Goal: Task Accomplishment & Management: Manage account settings

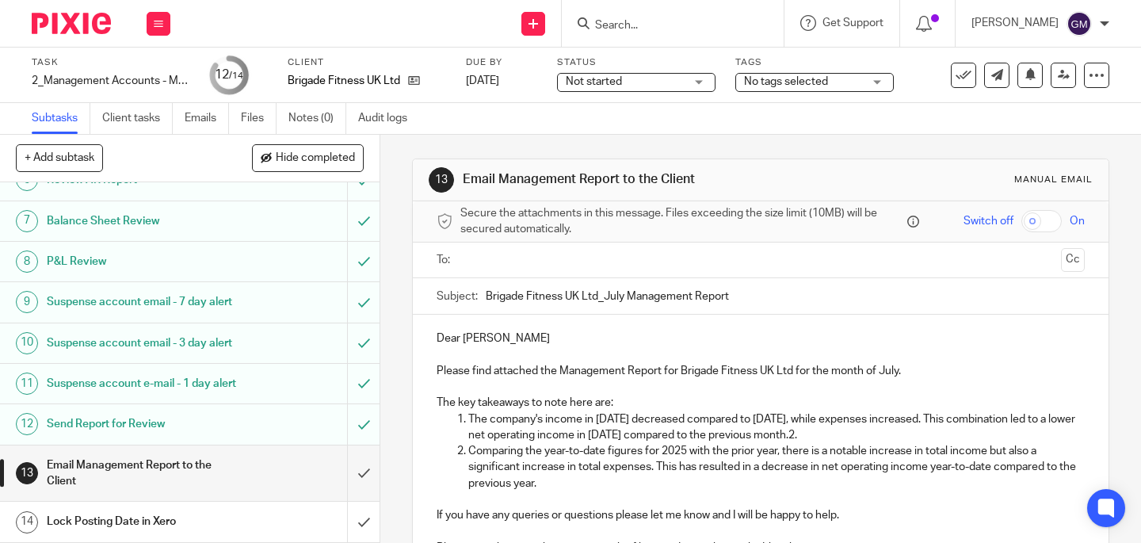
click at [517, 267] on input "text" at bounding box center [760, 260] width 589 height 18
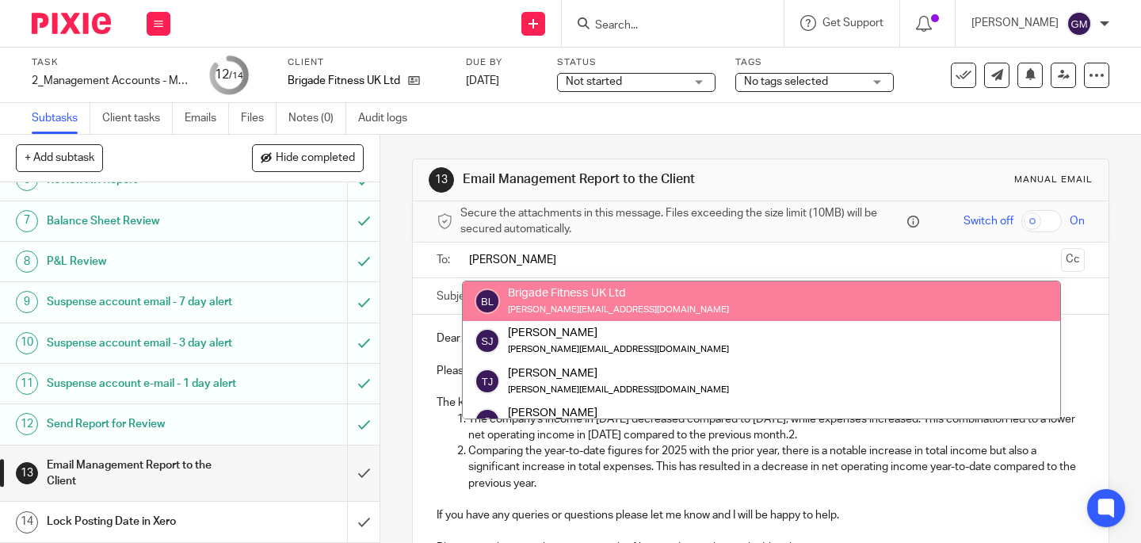
type input "sal"
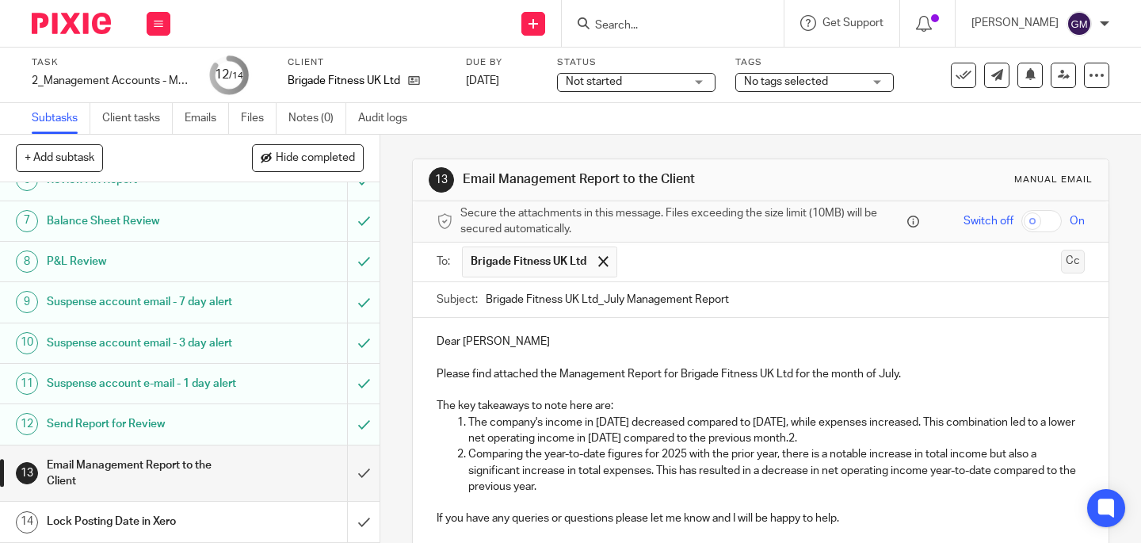
click at [1061, 261] on button "Cc" at bounding box center [1073, 262] width 24 height 24
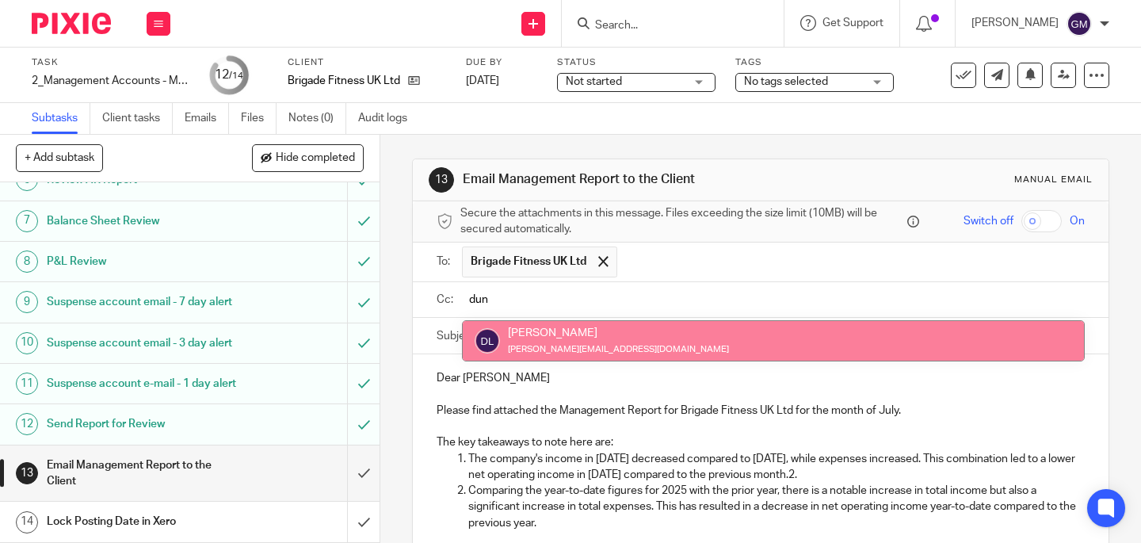
type input "dun"
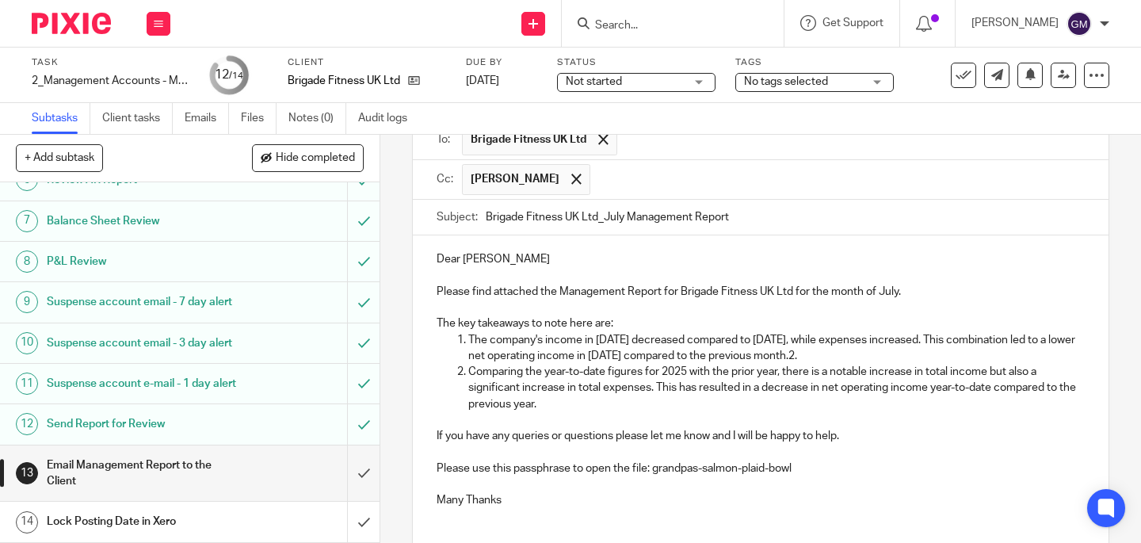
scroll to position [330, 0]
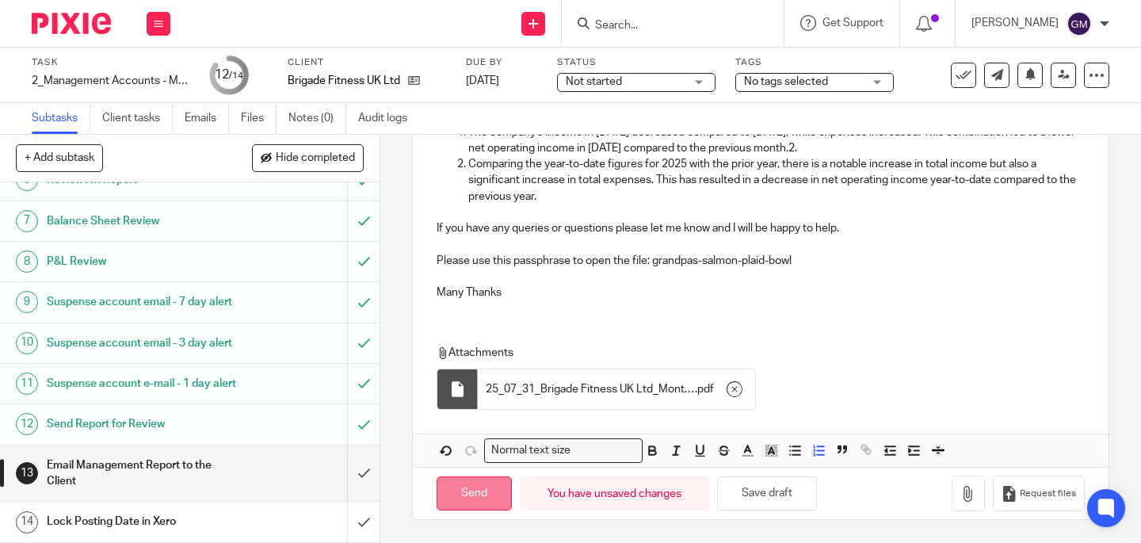
click at [470, 495] on input "Send" at bounding box center [474, 493] width 75 height 34
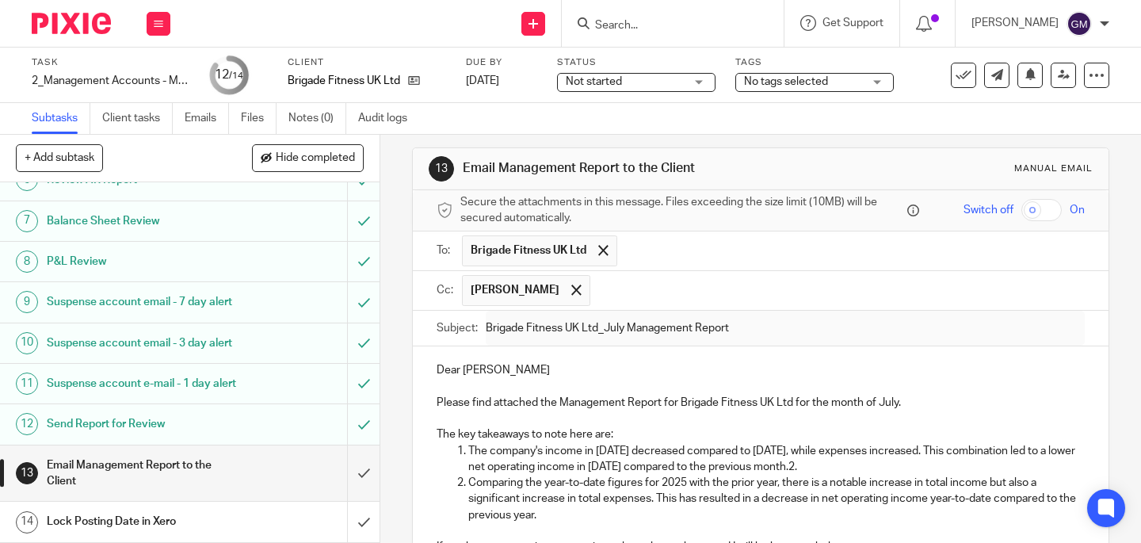
type input "Sent"
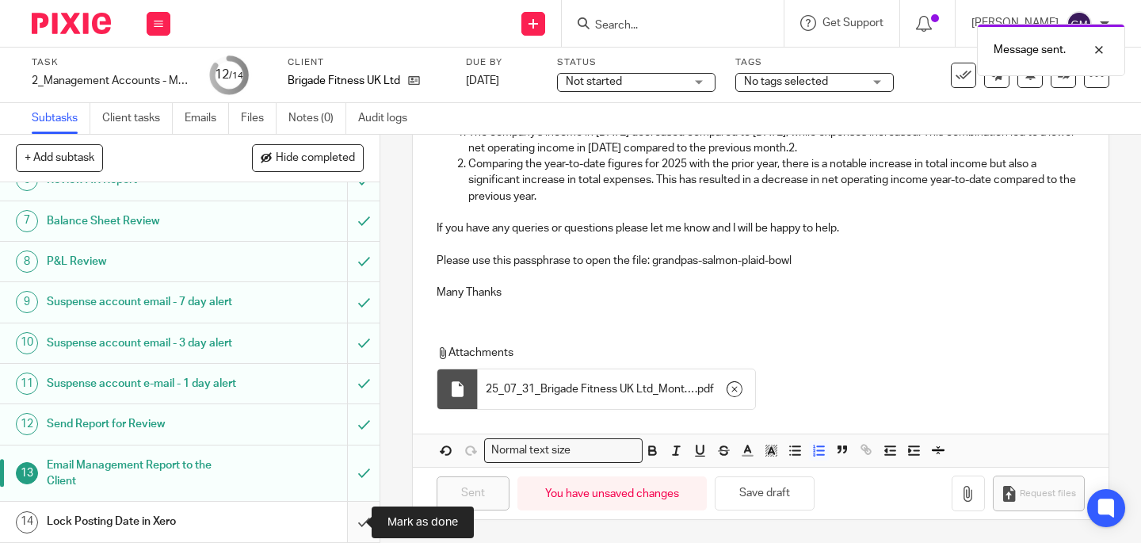
click at [347, 521] on input "submit" at bounding box center [190, 522] width 380 height 40
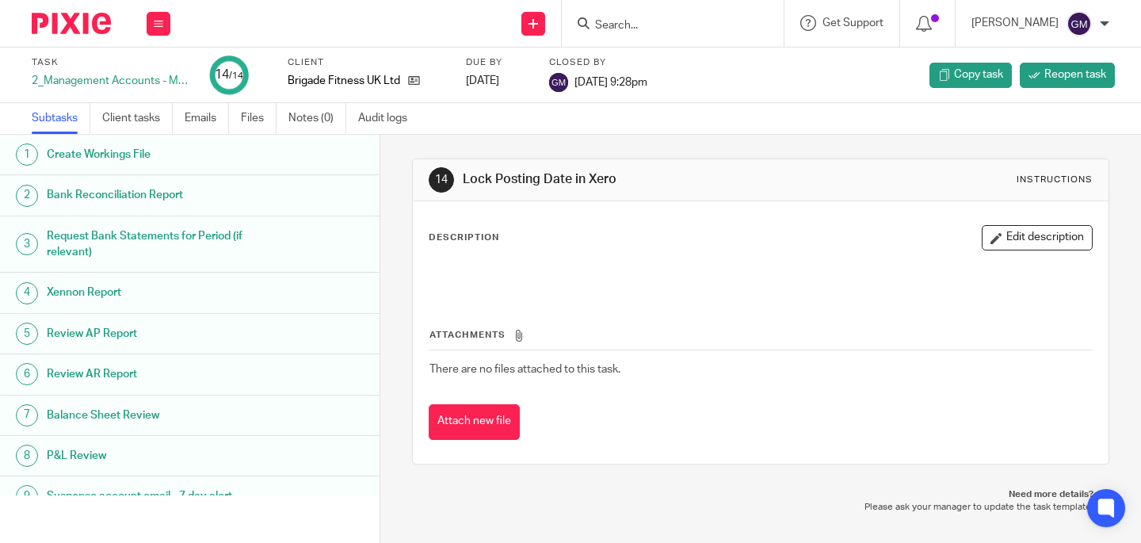
scroll to position [225, 0]
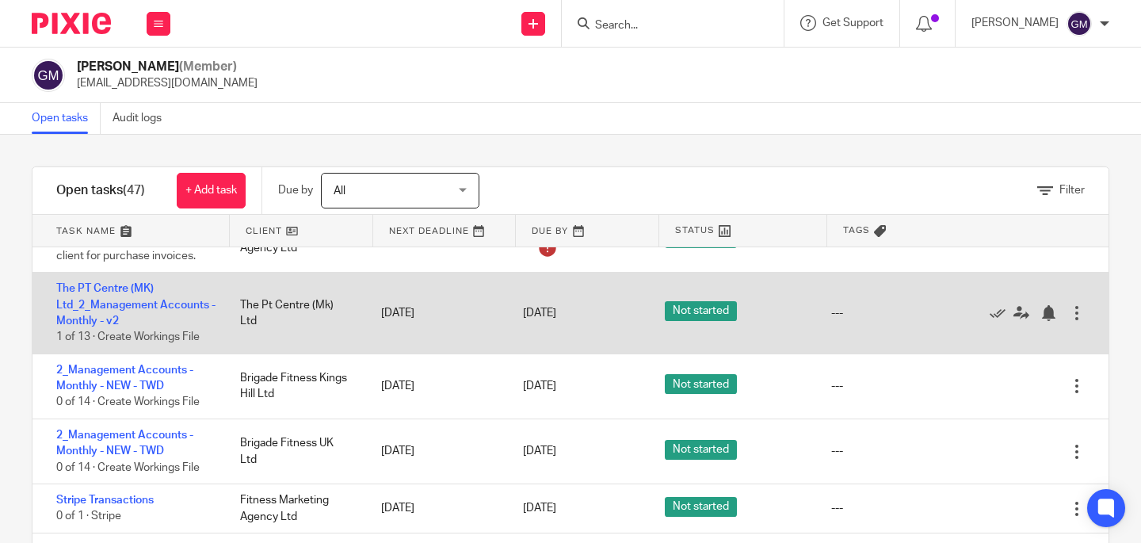
scroll to position [658, 0]
click at [115, 310] on link "The PT Centre (MK) Ltd_2_Management Accounts - Monthly - v2" at bounding box center [135, 305] width 159 height 44
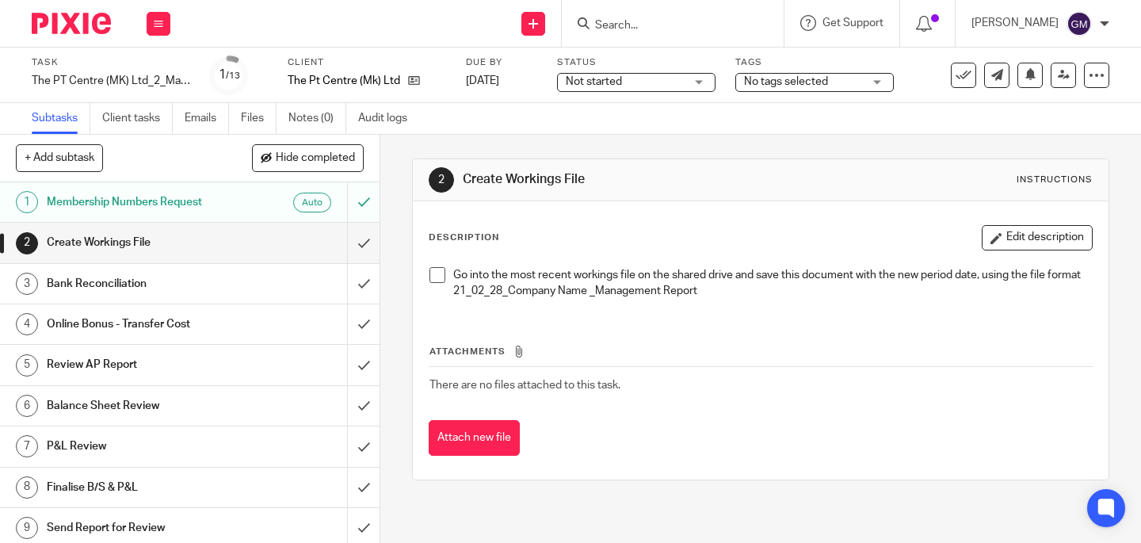
click at [440, 274] on span at bounding box center [437, 275] width 16 height 16
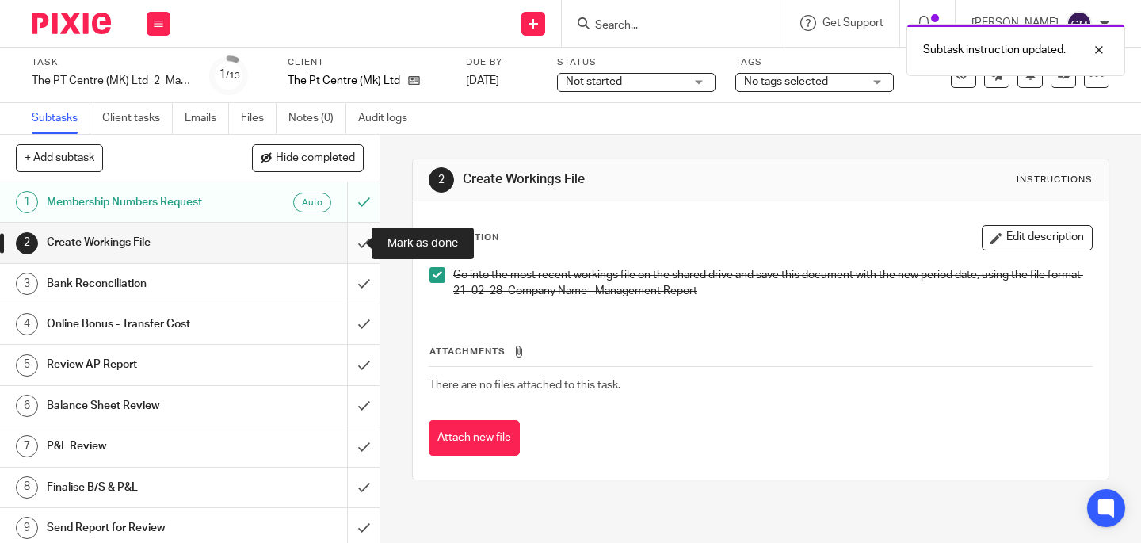
click at [358, 250] on input "submit" at bounding box center [190, 243] width 380 height 40
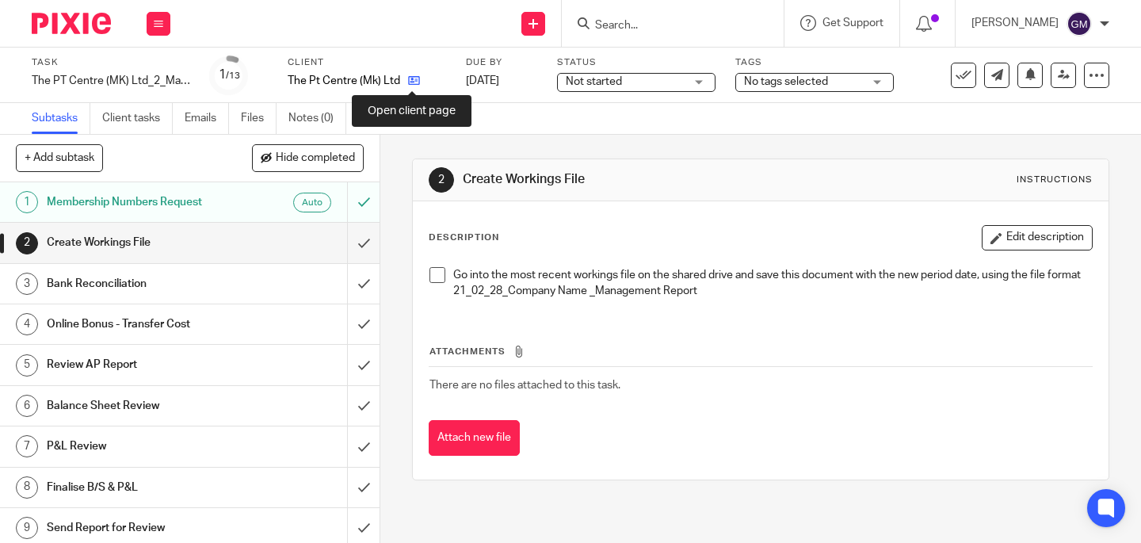
click at [408, 78] on icon at bounding box center [414, 80] width 12 height 12
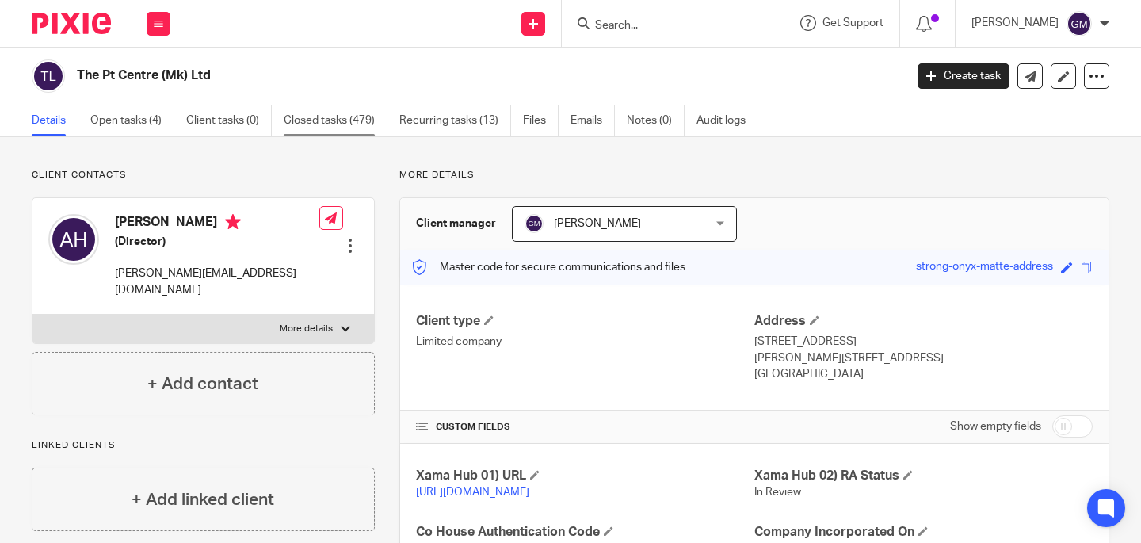
click at [333, 128] on link "Closed tasks (479)" at bounding box center [336, 120] width 104 height 31
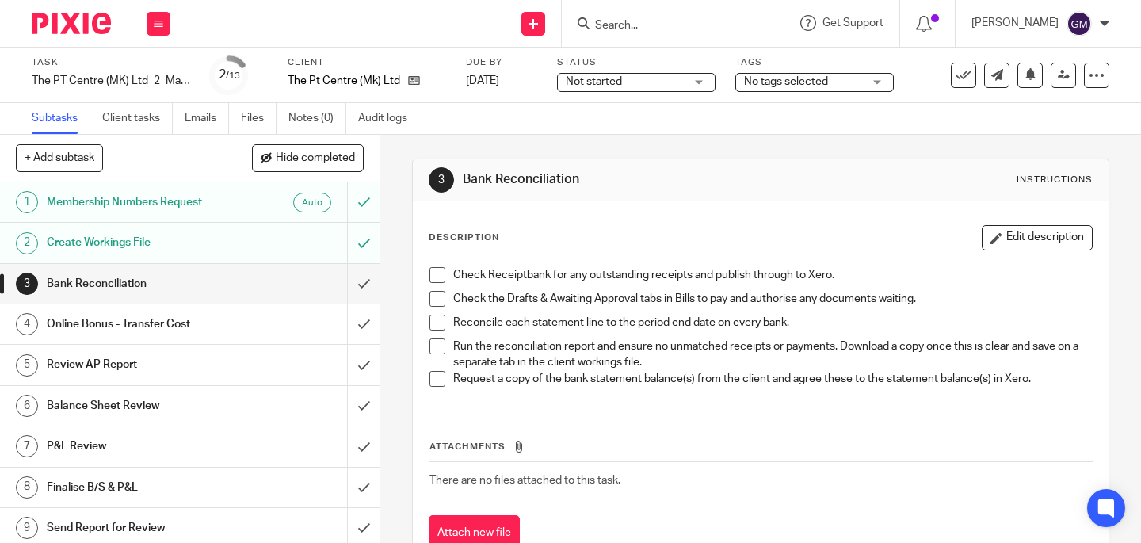
click at [433, 271] on span at bounding box center [437, 275] width 16 height 16
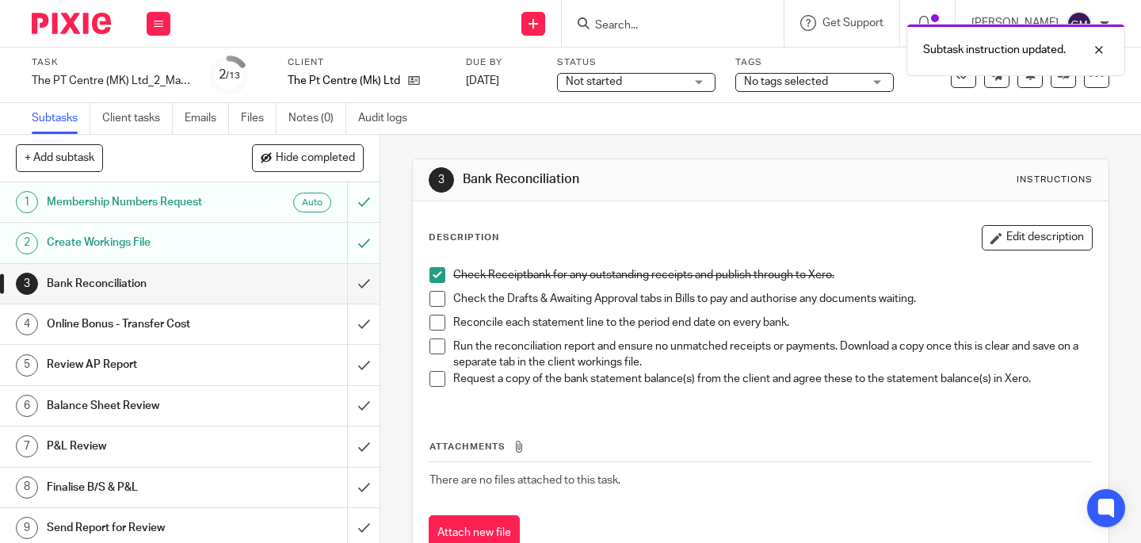
click at [433, 296] on span at bounding box center [437, 299] width 16 height 16
click at [433, 341] on span at bounding box center [437, 346] width 16 height 16
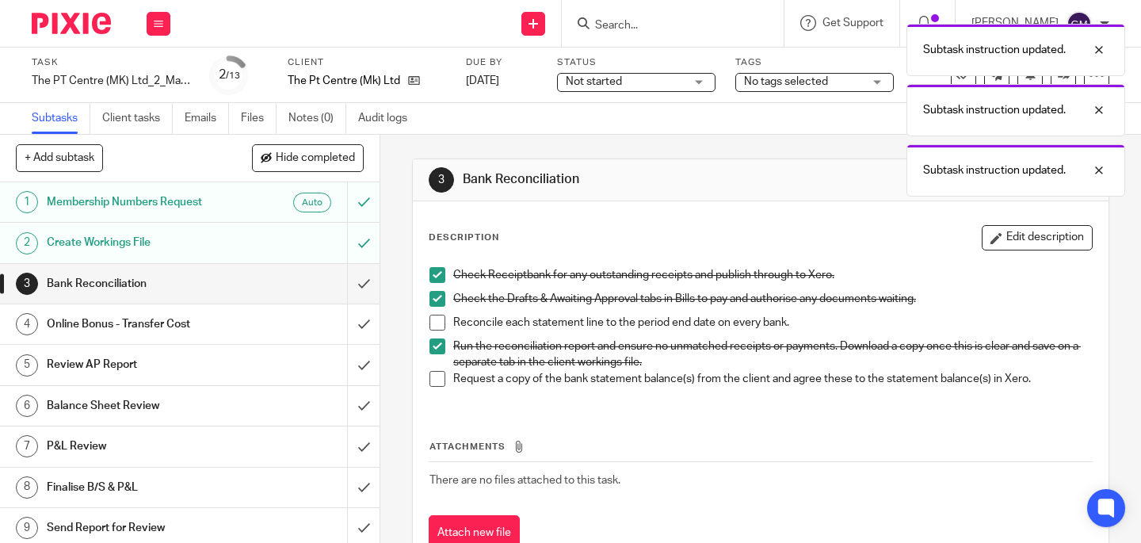
click at [432, 323] on span at bounding box center [437, 323] width 16 height 16
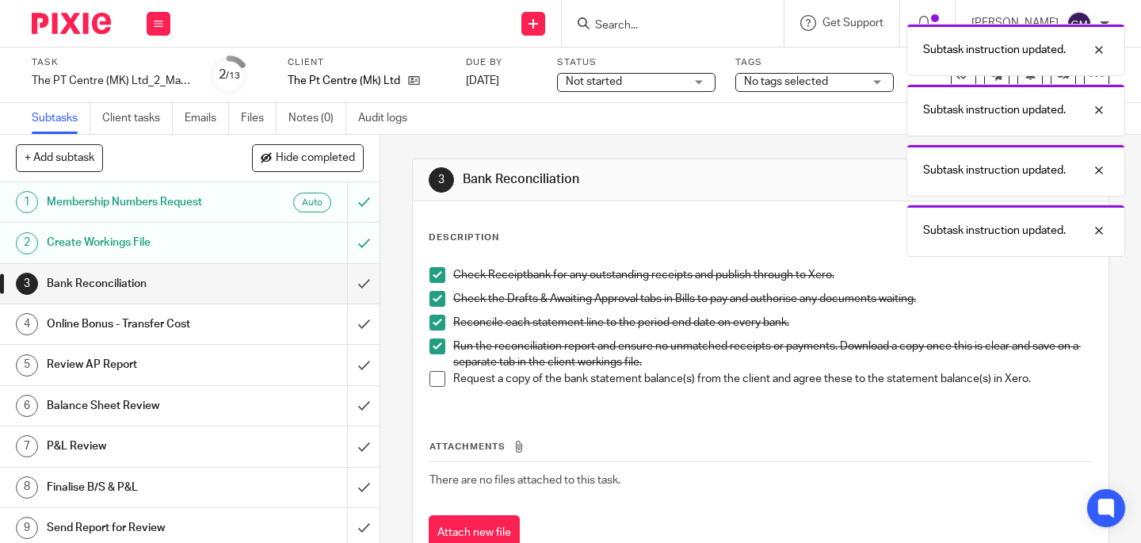
click at [437, 381] on span at bounding box center [437, 379] width 16 height 16
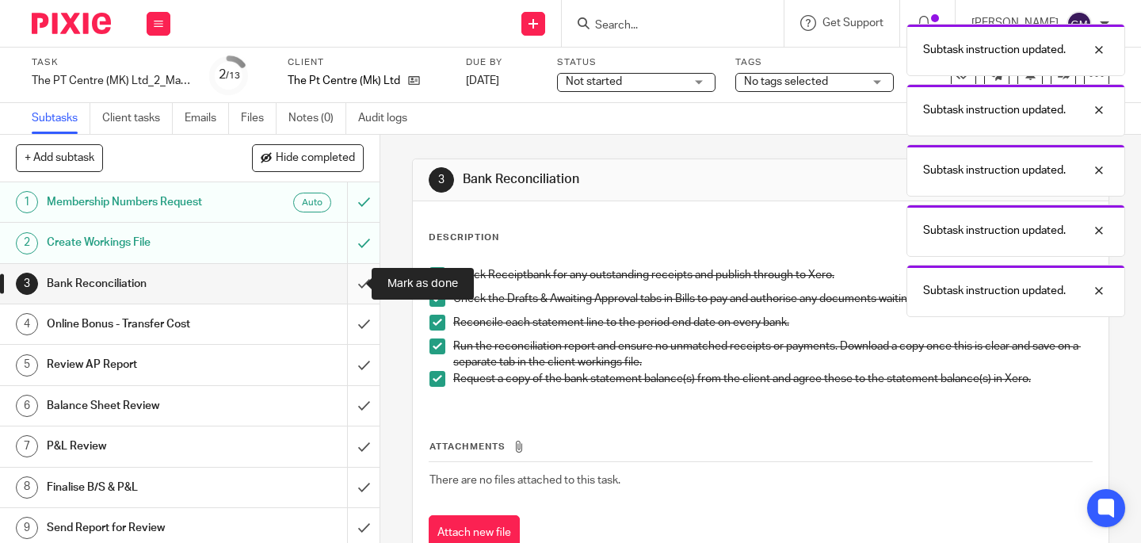
click at [358, 280] on input "submit" at bounding box center [190, 284] width 380 height 40
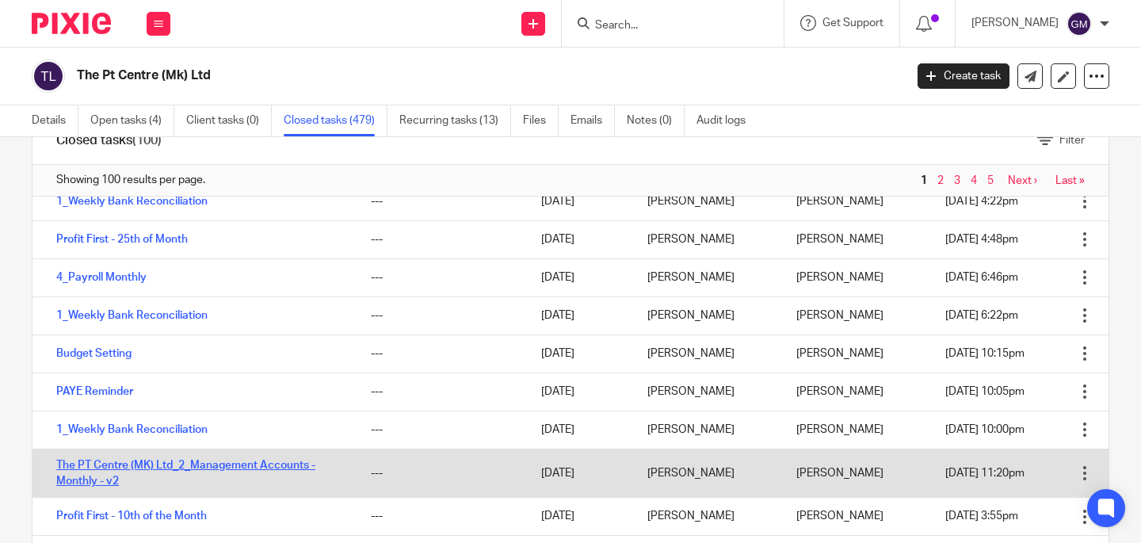
scroll to position [198, 0]
click at [94, 467] on link "The PT Centre (MK) Ltd_2_Management Accounts - Monthly - v2" at bounding box center [185, 473] width 259 height 27
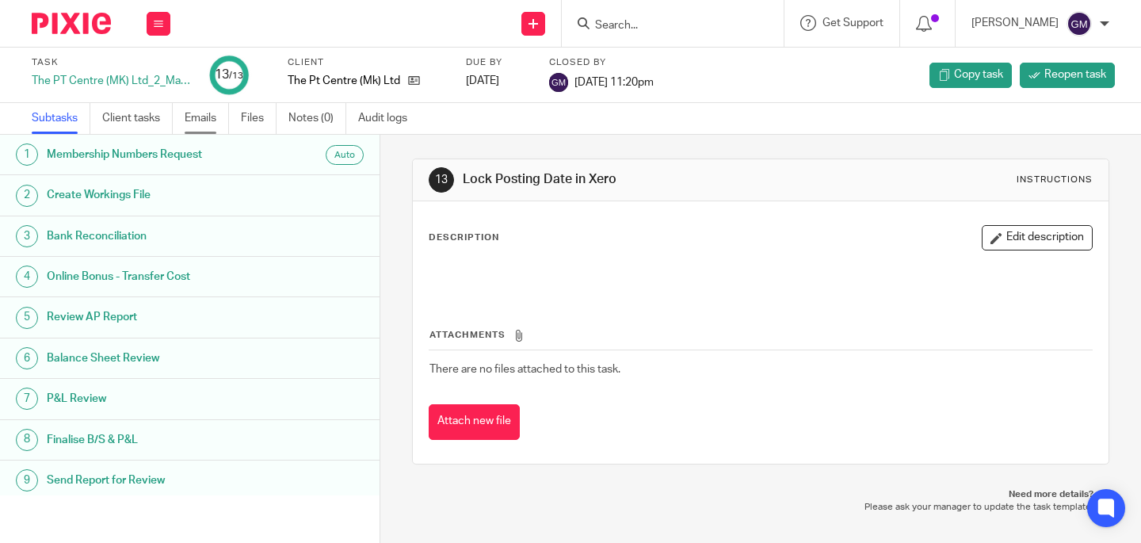
click at [203, 128] on link "Emails" at bounding box center [207, 118] width 44 height 31
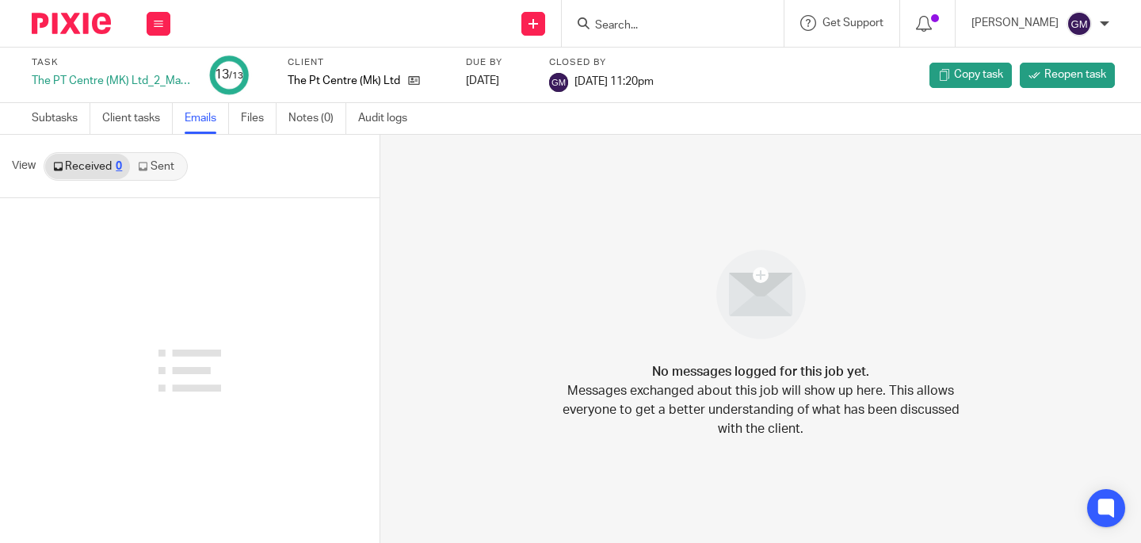
click at [171, 166] on link "Sent" at bounding box center [157, 166] width 55 height 25
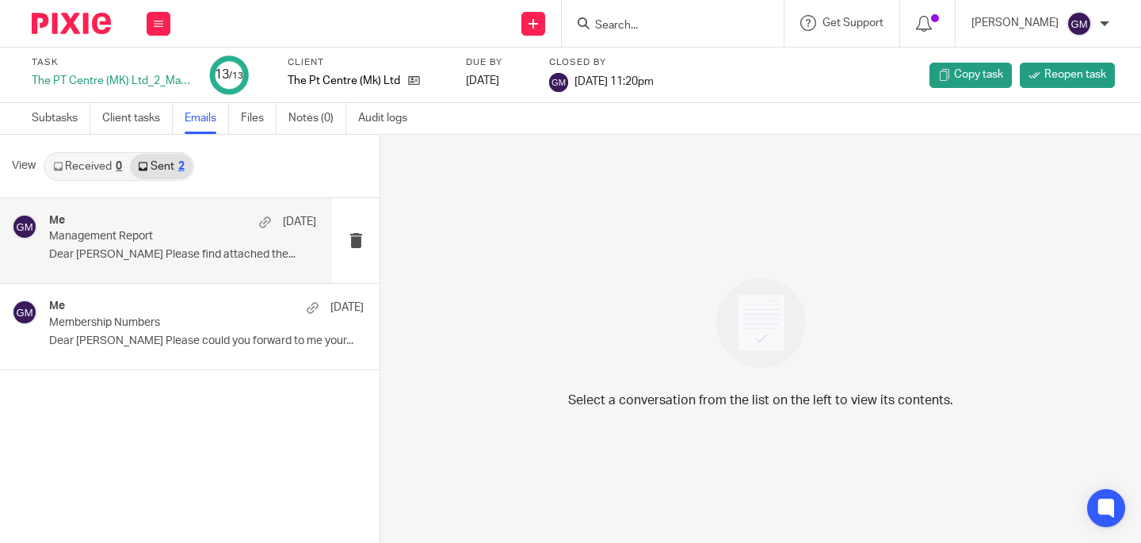
click at [174, 238] on p "Management Report" at bounding box center [156, 236] width 214 height 13
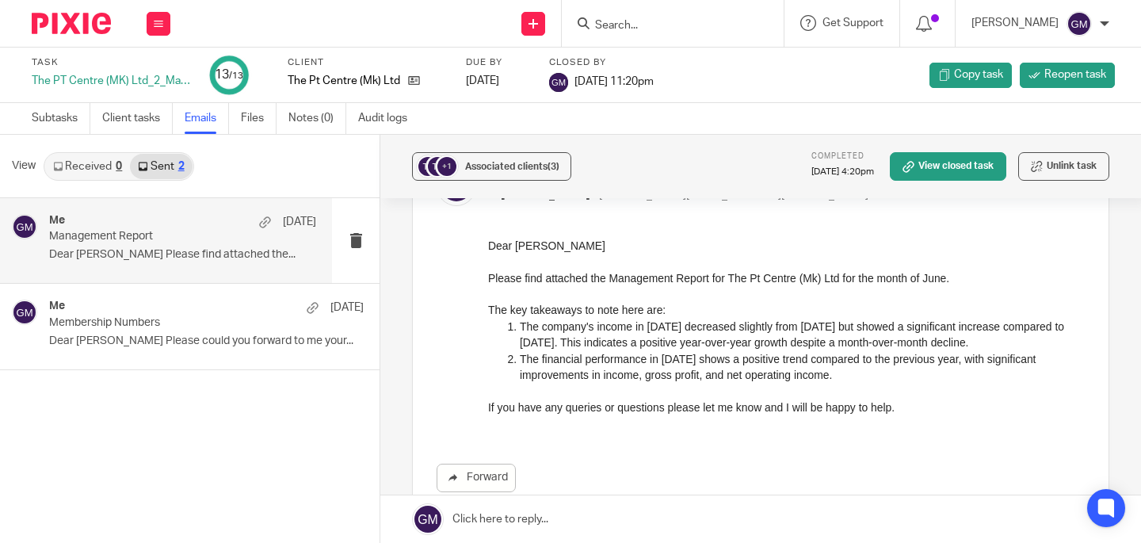
scroll to position [117, 0]
drag, startPoint x: 971, startPoint y: 479, endPoint x: 806, endPoint y: 365, distance: 200.4
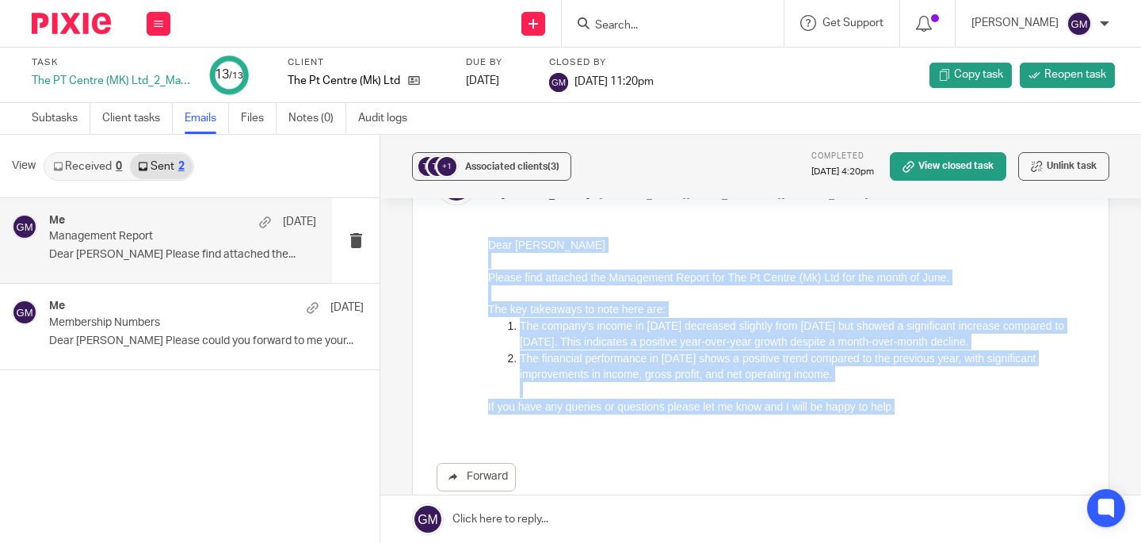
drag, startPoint x: 910, startPoint y: 425, endPoint x: 883, endPoint y: 480, distance: 61.3
click html "Dear Adam Please find attached the Management Report for The Pt Centre (Mk) Ltd…"
copy div "Dear Adam Please find attached the Management Report for The Pt Centre (Mk) Ltd…"
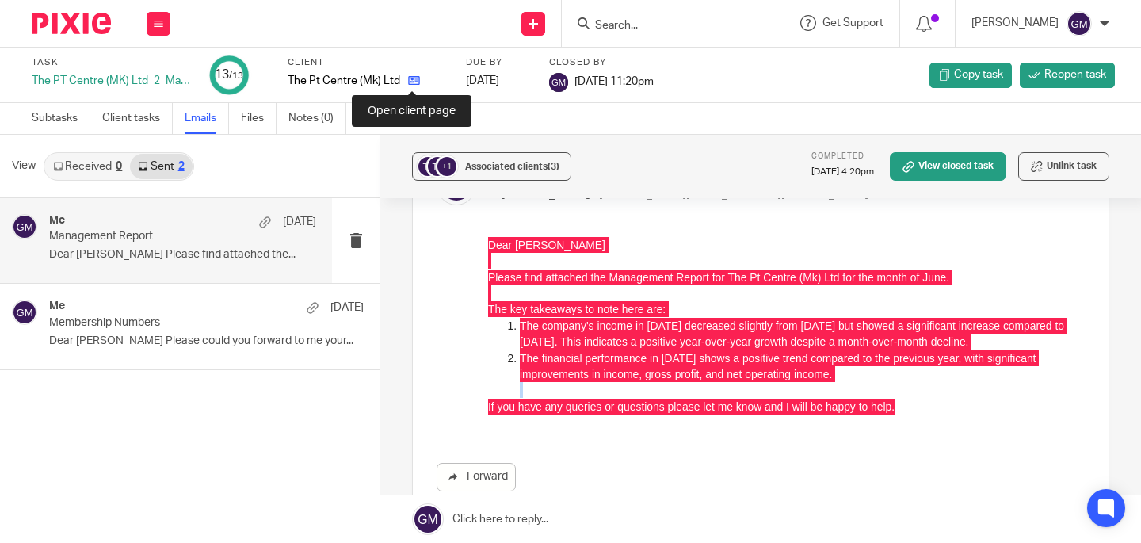
click at [408, 80] on icon at bounding box center [414, 80] width 12 height 12
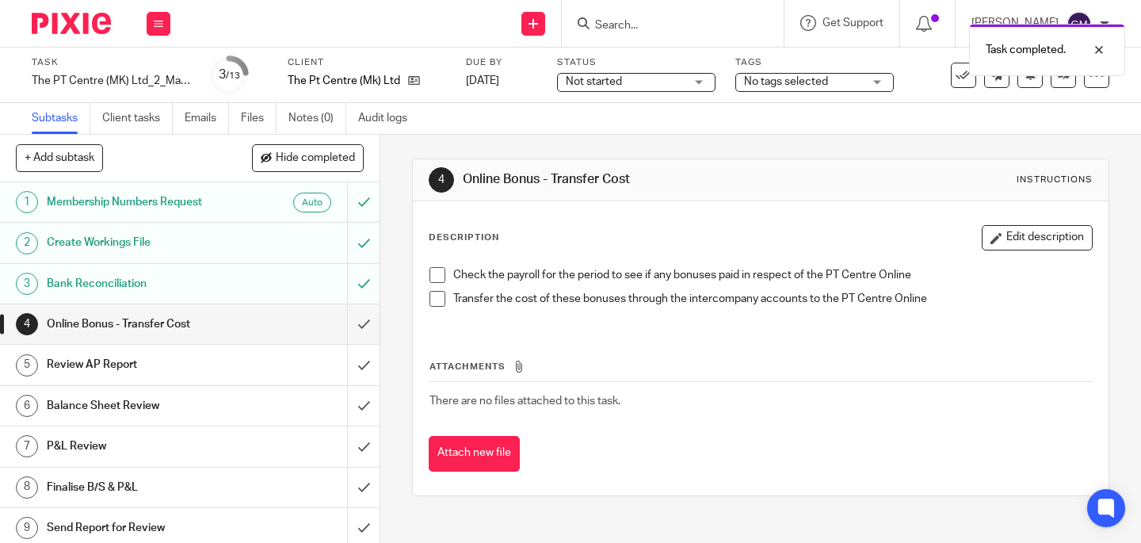
click at [436, 276] on span at bounding box center [437, 275] width 16 height 16
click at [432, 300] on span at bounding box center [437, 299] width 16 height 16
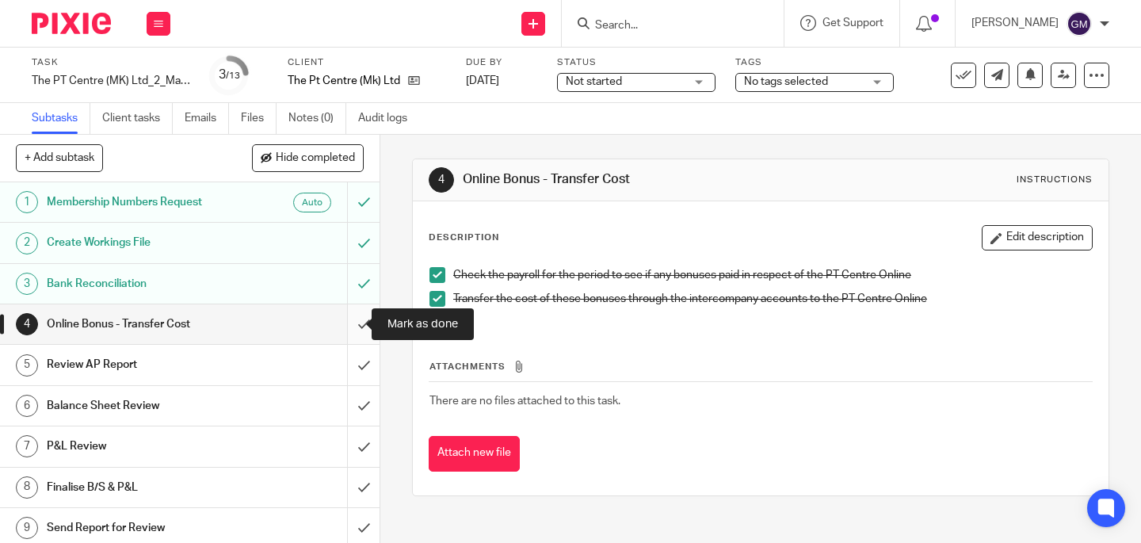
click at [357, 331] on input "submit" at bounding box center [190, 324] width 380 height 40
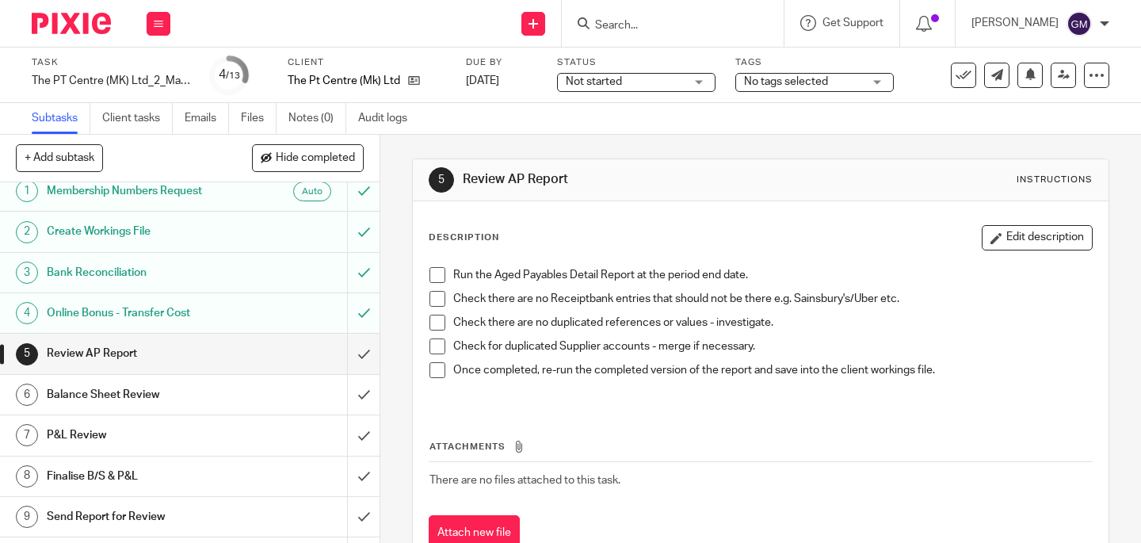
scroll to position [26, 0]
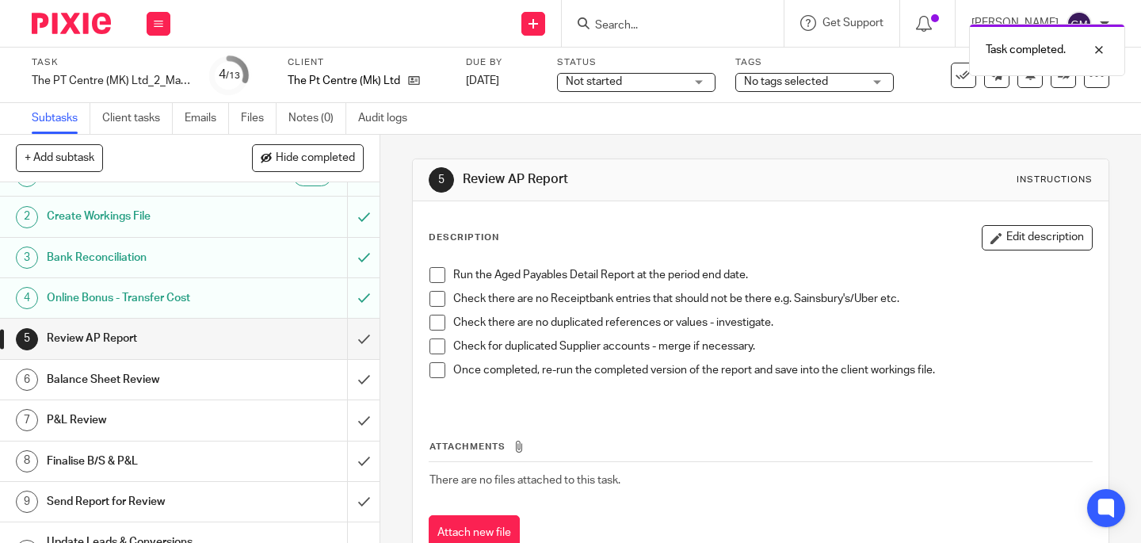
click at [430, 274] on span at bounding box center [437, 275] width 16 height 16
click at [431, 304] on span at bounding box center [437, 299] width 16 height 16
click at [429, 326] on span at bounding box center [437, 323] width 16 height 16
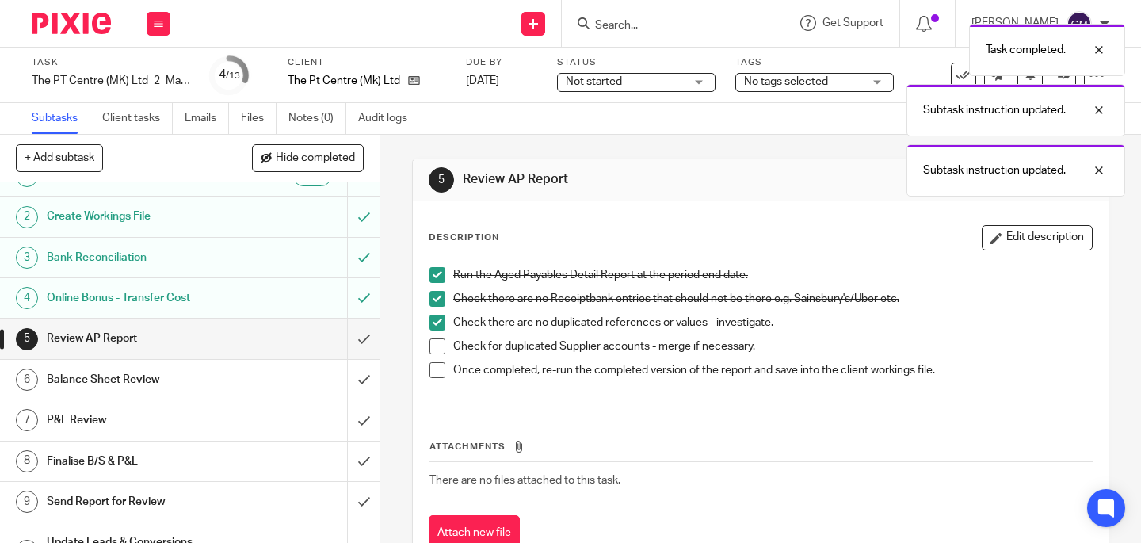
click at [429, 345] on span at bounding box center [437, 346] width 16 height 16
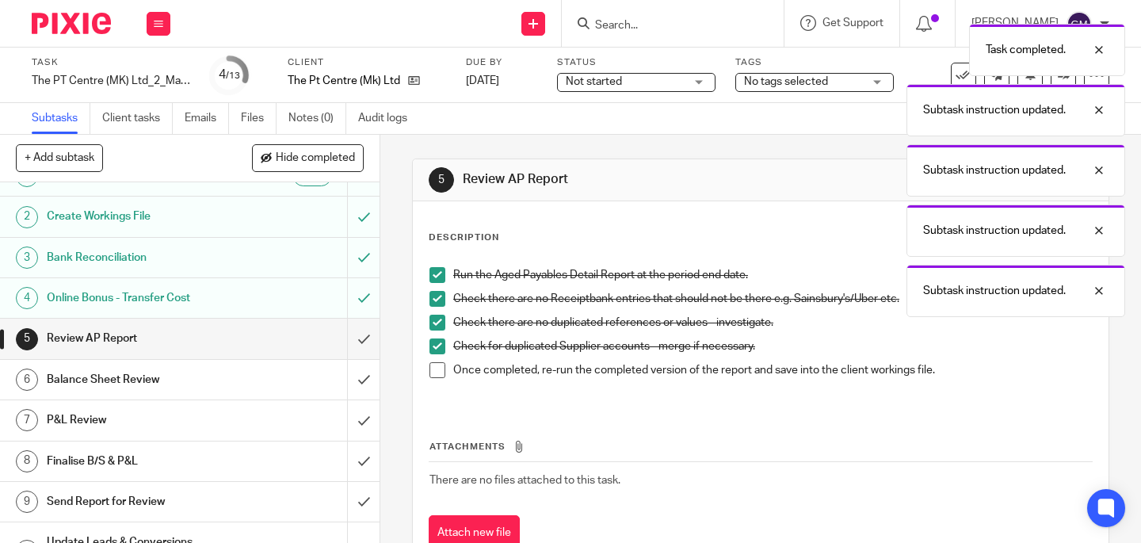
drag, startPoint x: 434, startPoint y: 365, endPoint x: 400, endPoint y: 354, distance: 35.8
click at [434, 365] on span at bounding box center [437, 370] width 16 height 16
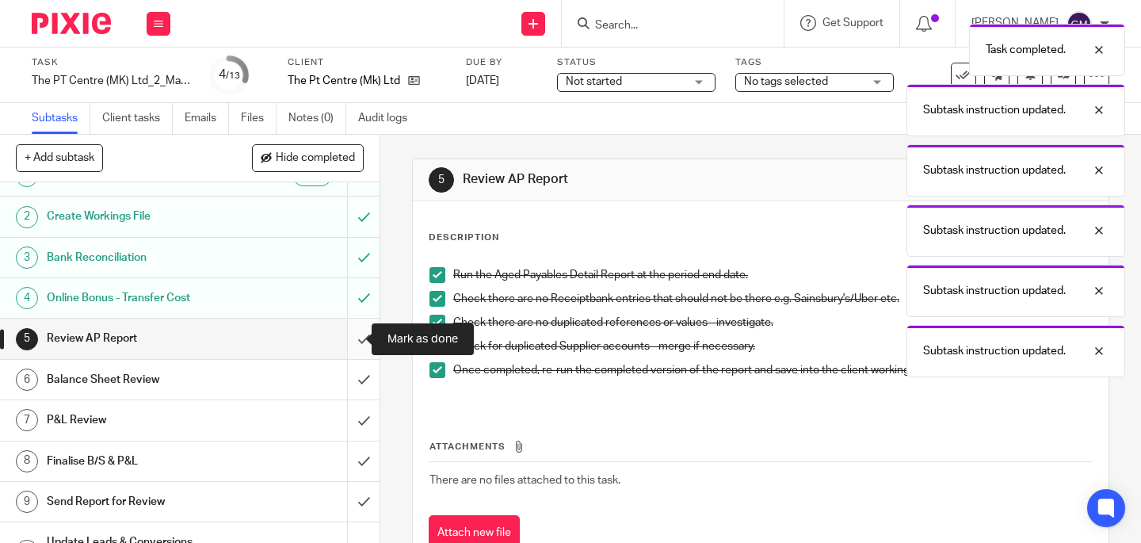
click at [357, 341] on input "submit" at bounding box center [190, 339] width 380 height 40
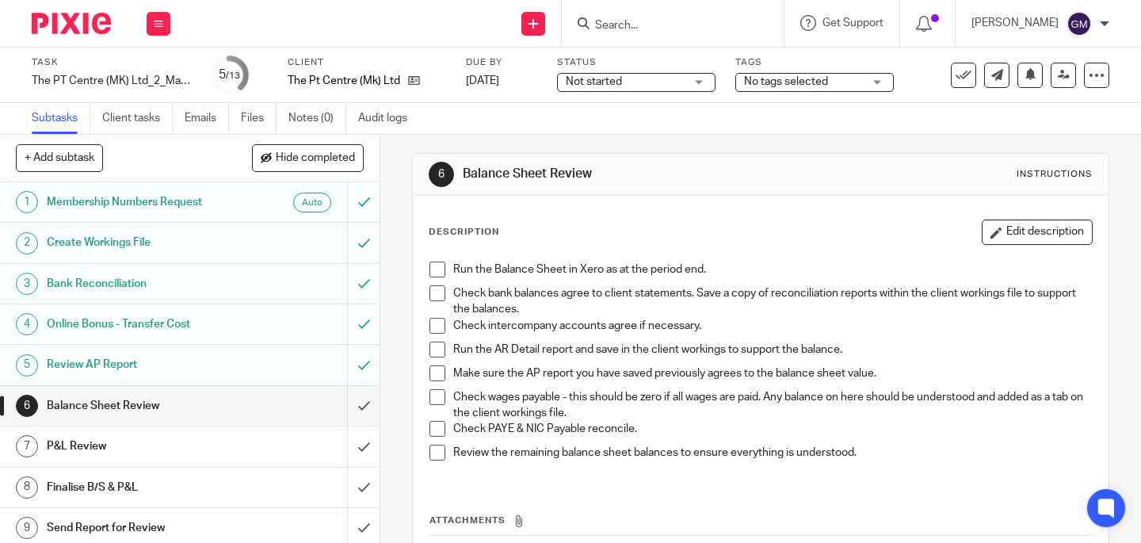
scroll to position [79, 0]
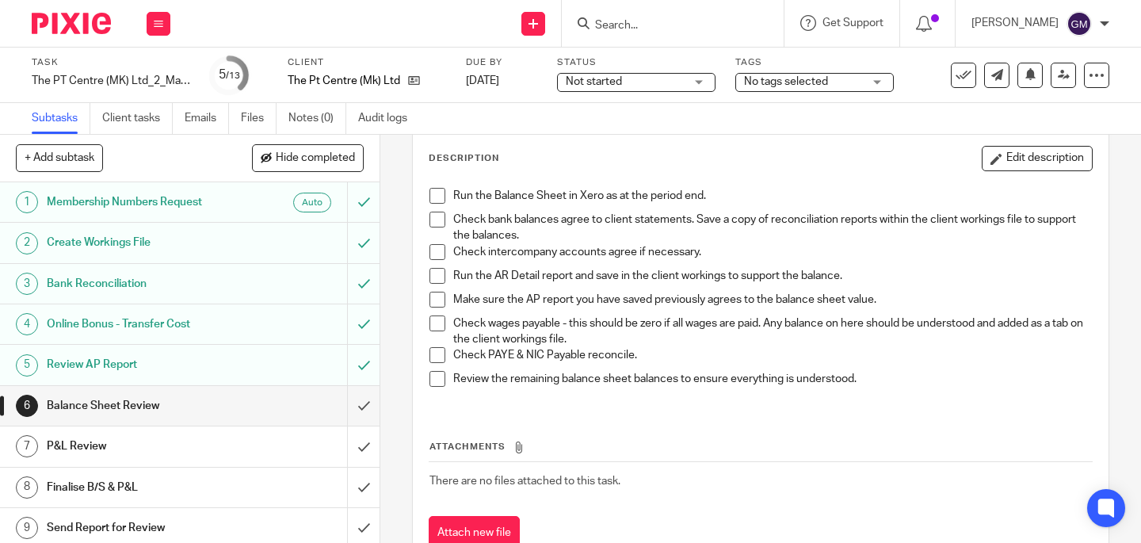
click at [433, 198] on span at bounding box center [437, 196] width 16 height 16
click at [433, 219] on span at bounding box center [437, 220] width 16 height 16
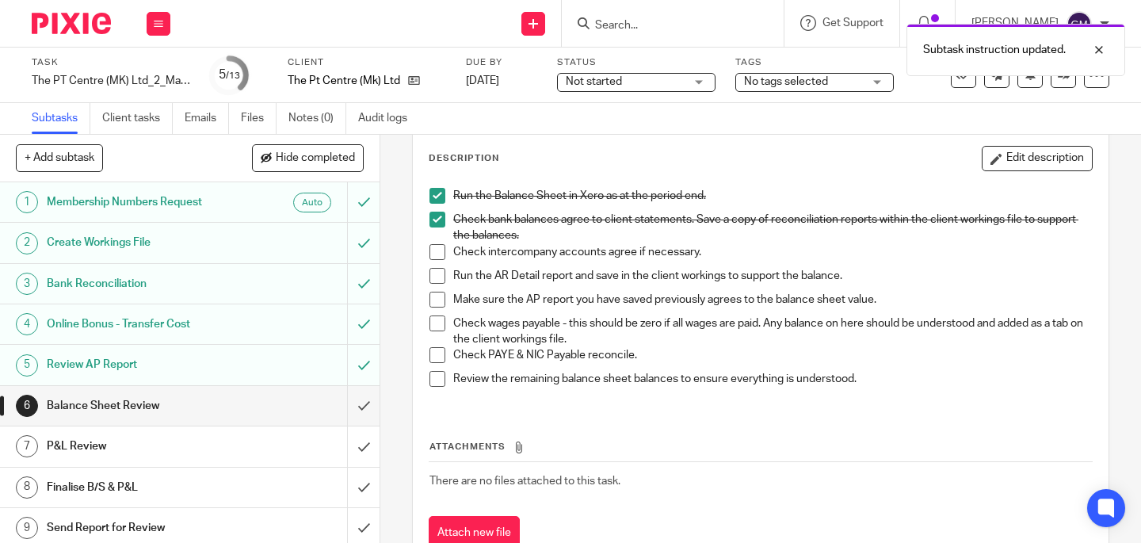
click at [433, 256] on span at bounding box center [437, 252] width 16 height 16
click at [433, 272] on span at bounding box center [437, 276] width 16 height 16
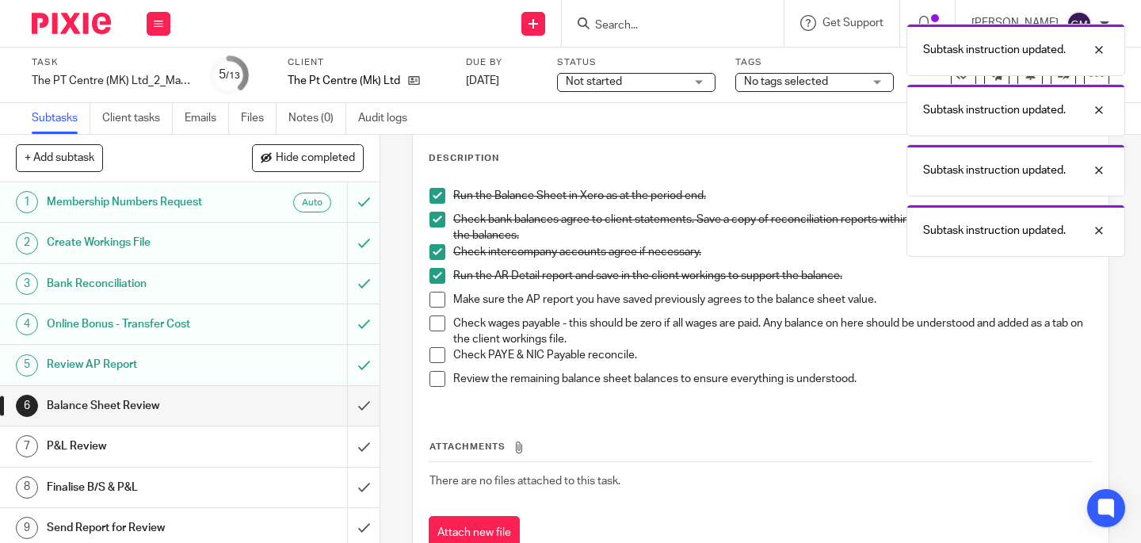
drag, startPoint x: 436, startPoint y: 297, endPoint x: 435, endPoint y: 312, distance: 15.1
click at [437, 297] on span at bounding box center [437, 300] width 16 height 16
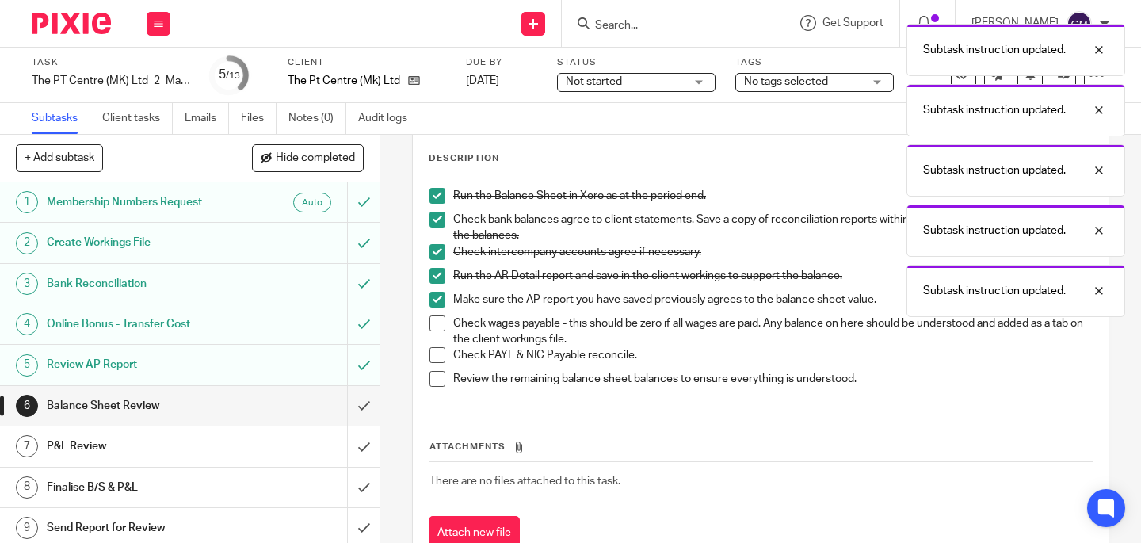
click at [433, 317] on span at bounding box center [437, 323] width 16 height 16
click at [429, 353] on span at bounding box center [437, 355] width 16 height 16
click at [438, 380] on span at bounding box center [437, 379] width 16 height 16
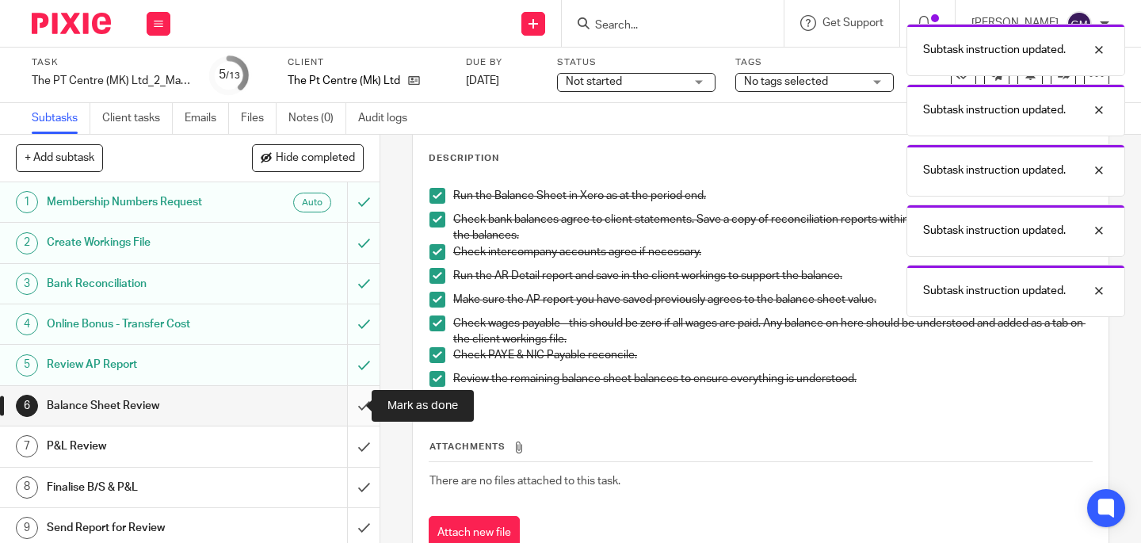
click at [353, 410] on input "submit" at bounding box center [190, 406] width 380 height 40
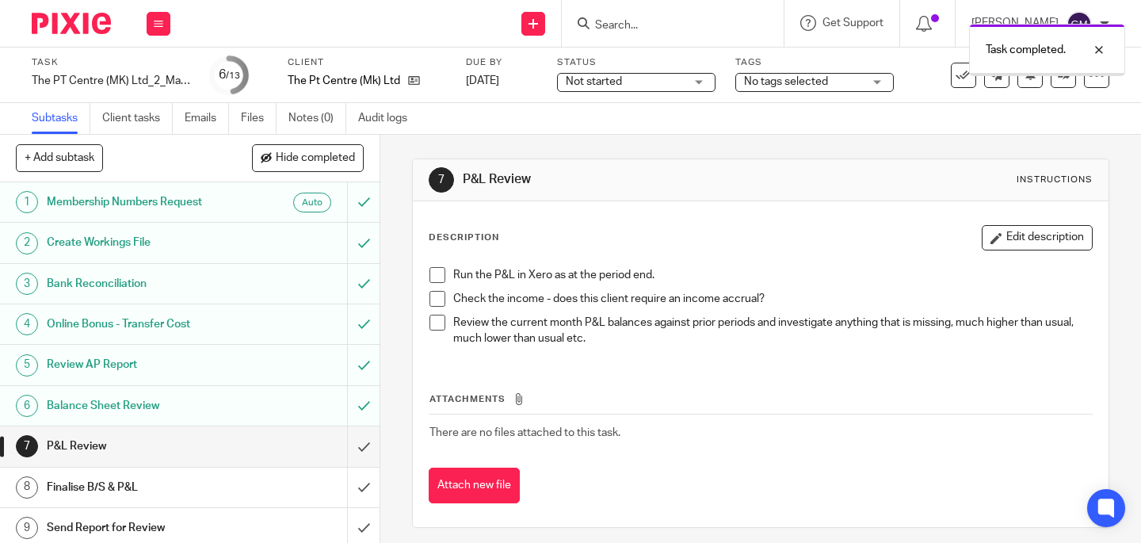
scroll to position [59, 0]
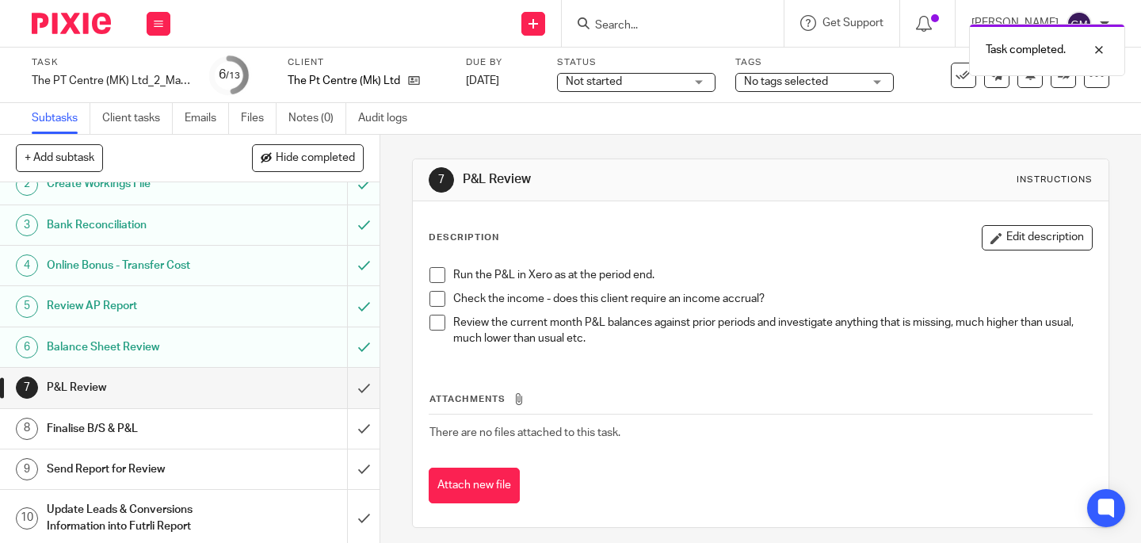
click at [429, 272] on span at bounding box center [437, 275] width 16 height 16
click at [431, 295] on span at bounding box center [437, 299] width 16 height 16
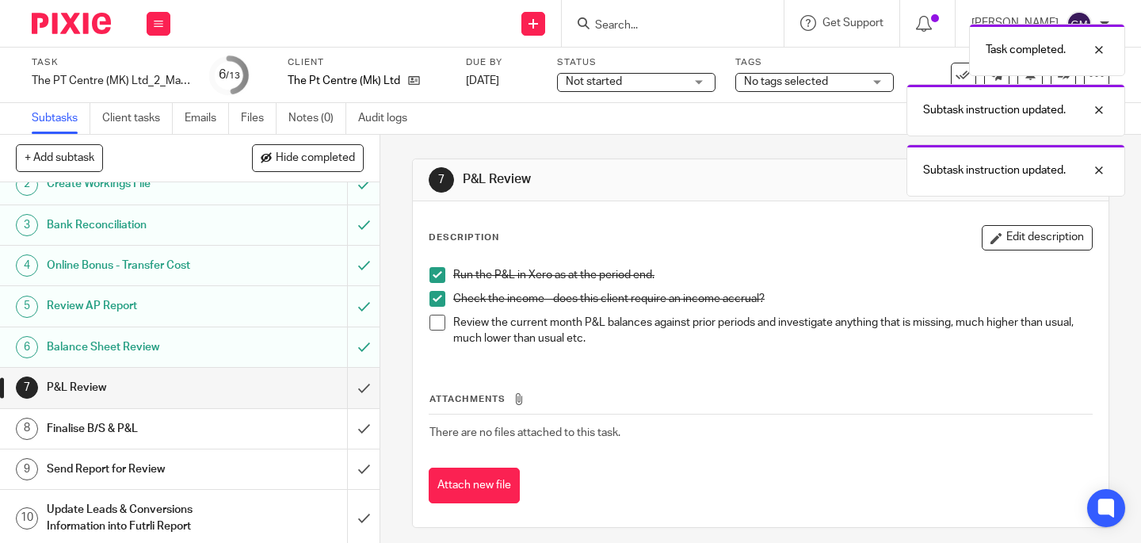
drag, startPoint x: 430, startPoint y: 321, endPoint x: 372, endPoint y: 353, distance: 66.3
click at [430, 321] on span at bounding box center [437, 323] width 16 height 16
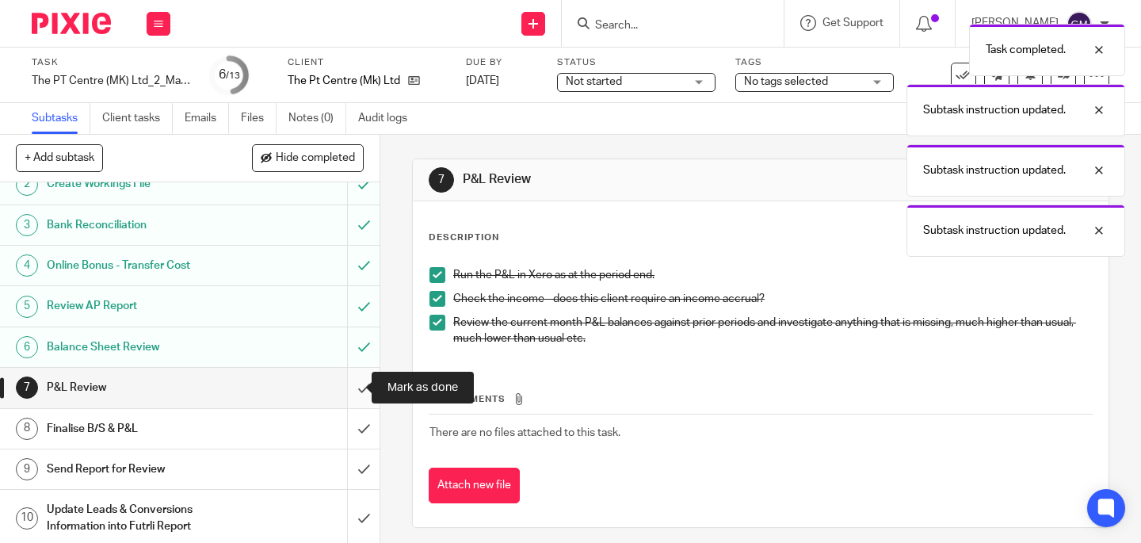
click at [354, 390] on input "submit" at bounding box center [190, 388] width 380 height 40
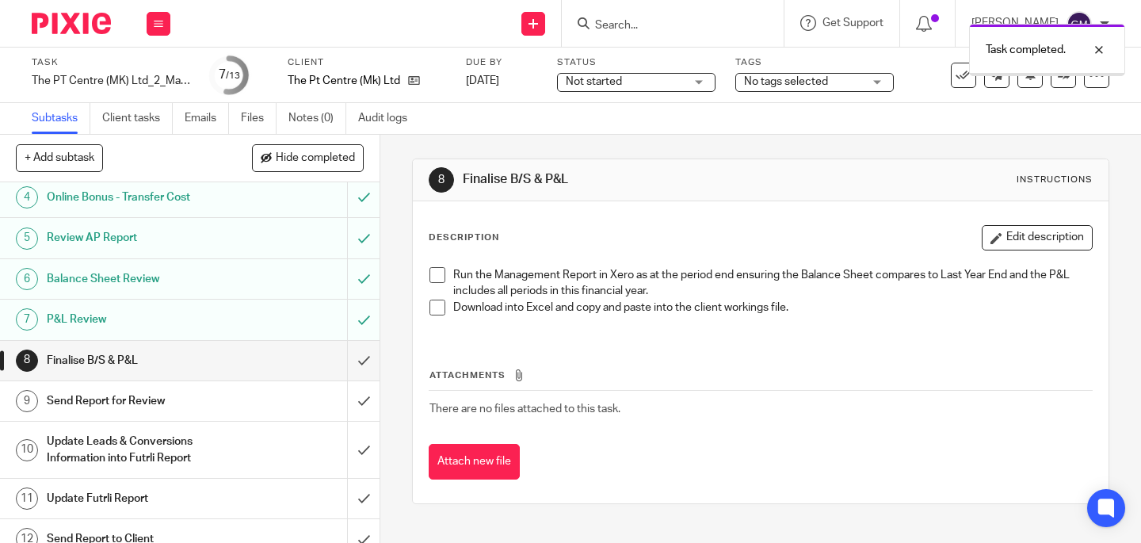
scroll to position [140, 0]
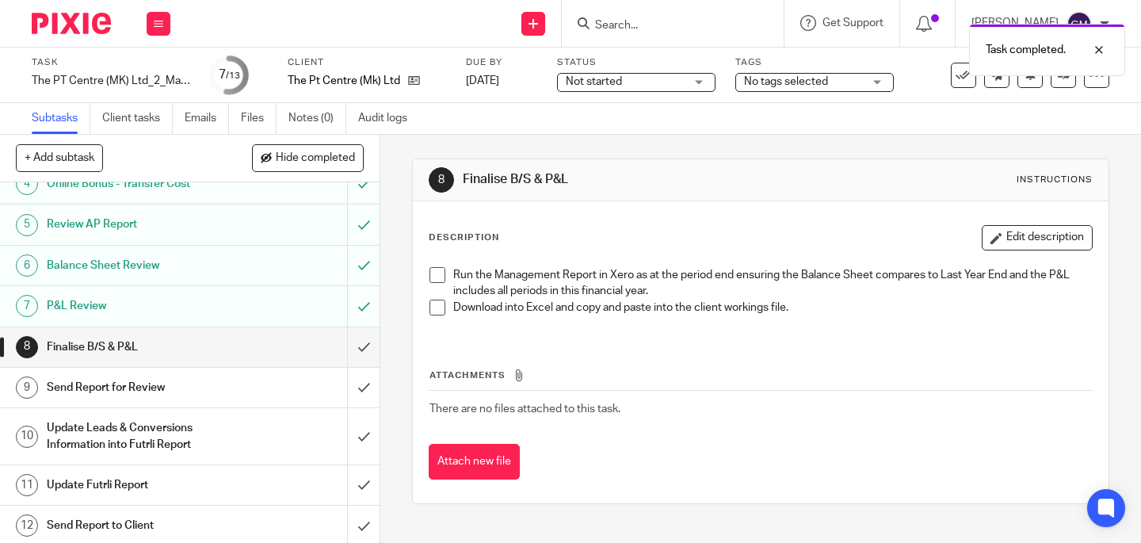
click at [433, 276] on span at bounding box center [437, 275] width 16 height 16
click at [429, 312] on span at bounding box center [437, 307] width 16 height 16
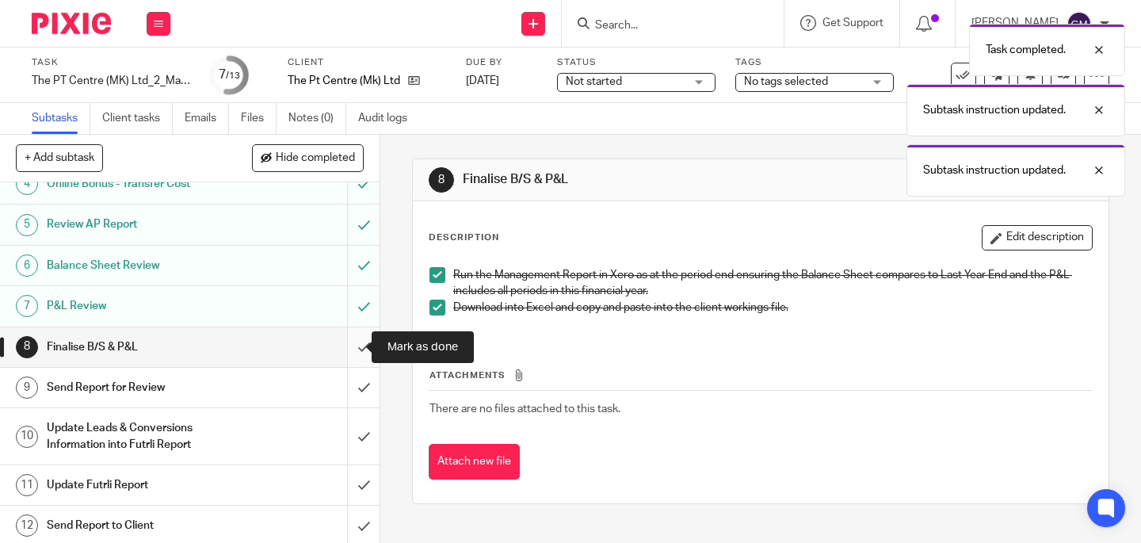
click at [352, 353] on input "submit" at bounding box center [190, 347] width 380 height 40
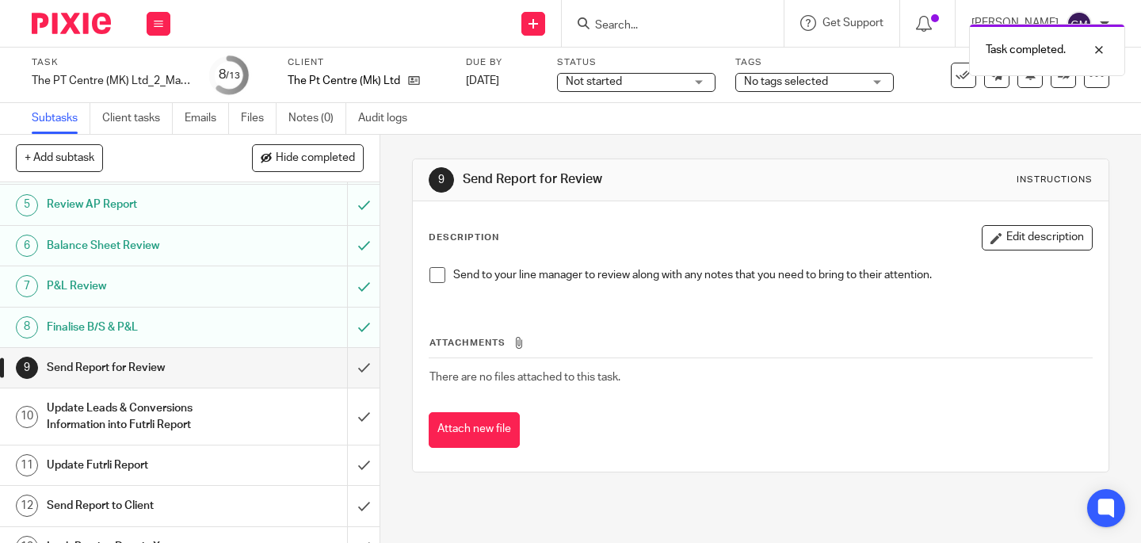
scroll to position [177, 0]
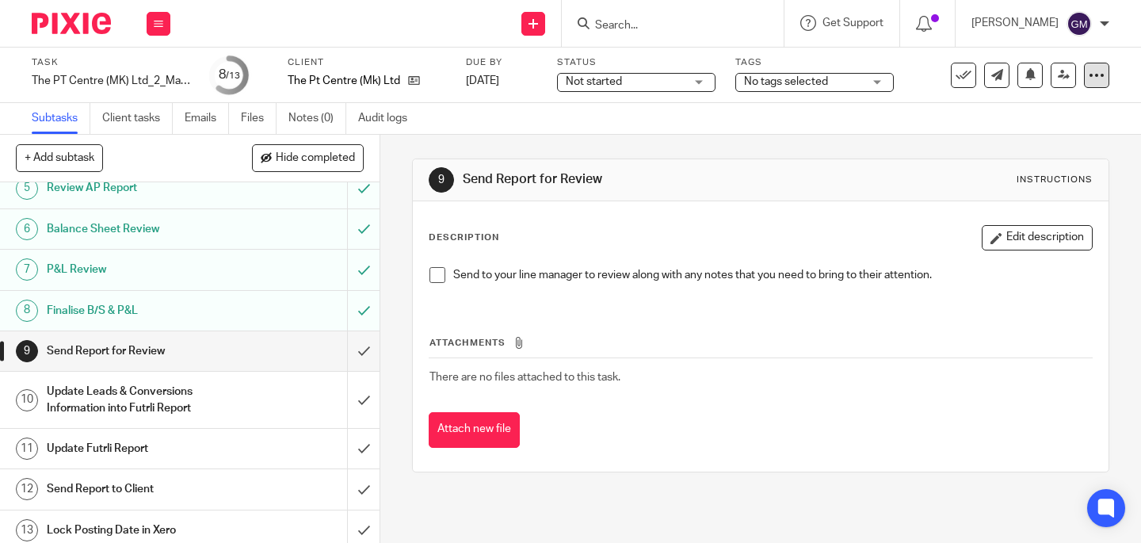
click at [1089, 77] on icon at bounding box center [1097, 75] width 16 height 16
click at [1041, 137] on link "Advanced task editor" at bounding box center [1035, 138] width 105 height 11
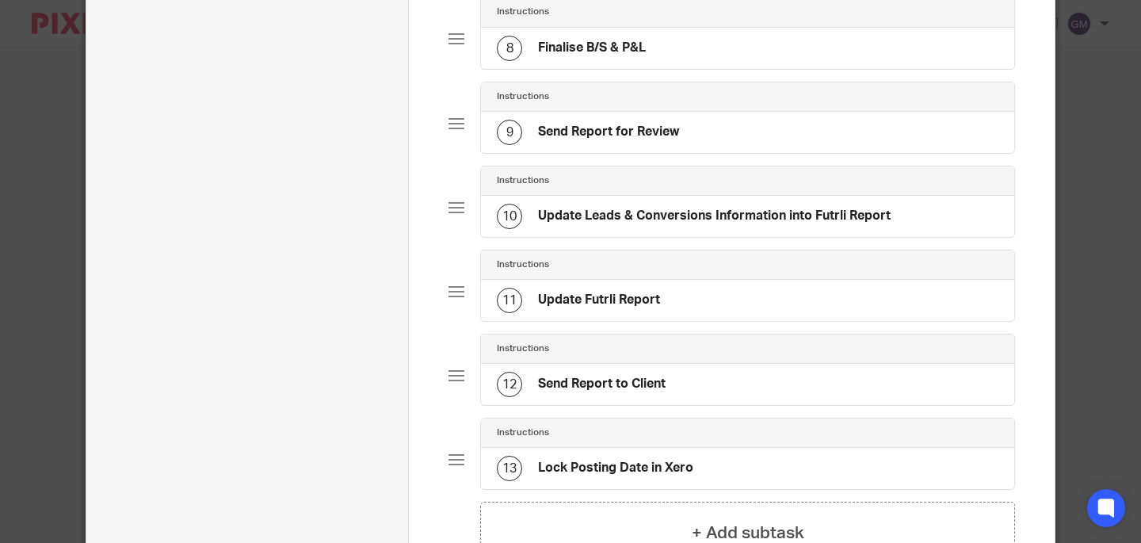
scroll to position [975, 0]
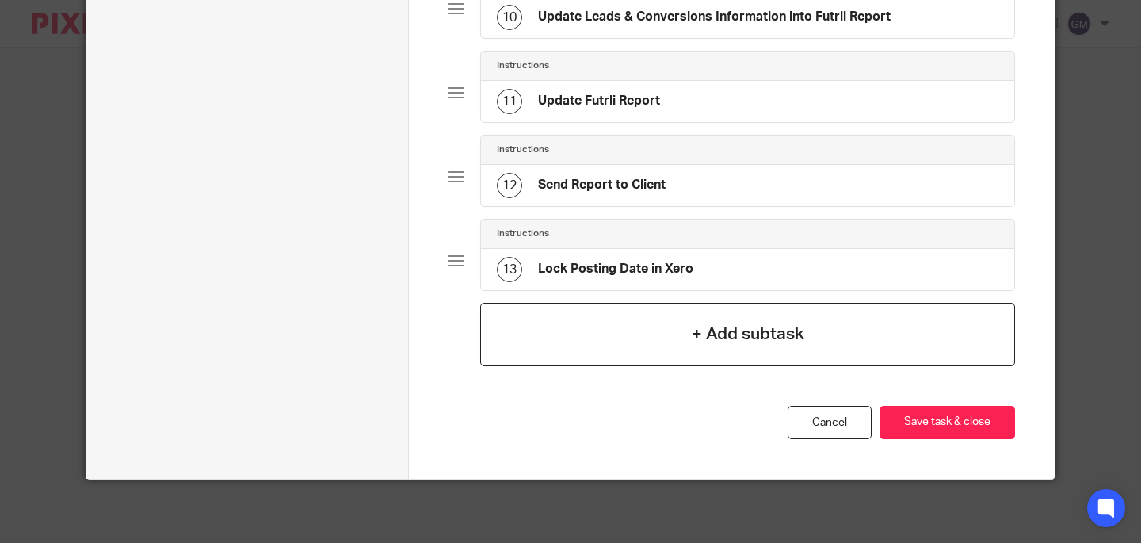
click at [723, 329] on h4 "+ Add subtask" at bounding box center [748, 334] width 113 height 25
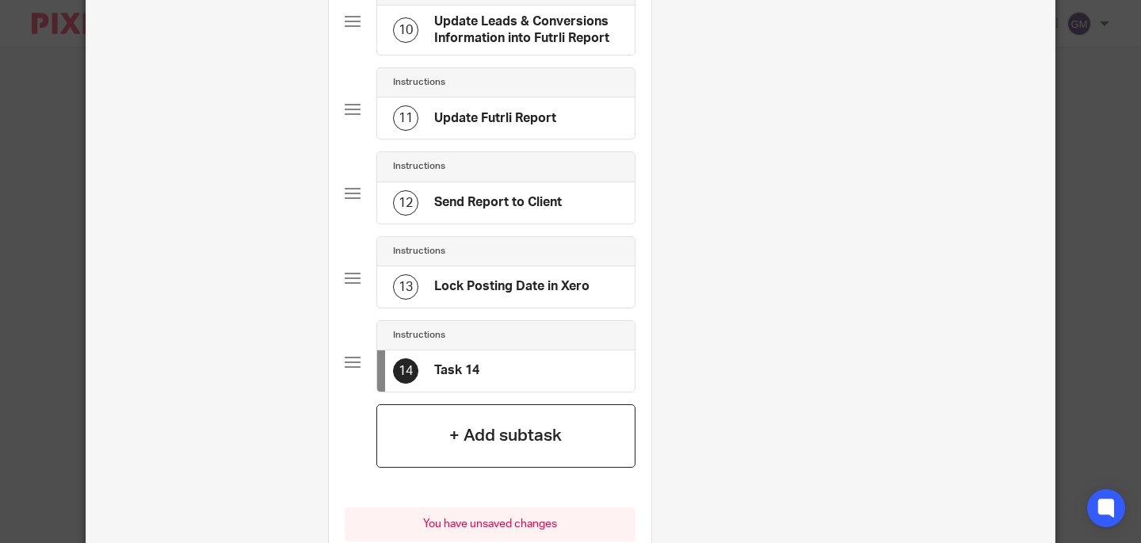
scroll to position [0, 0]
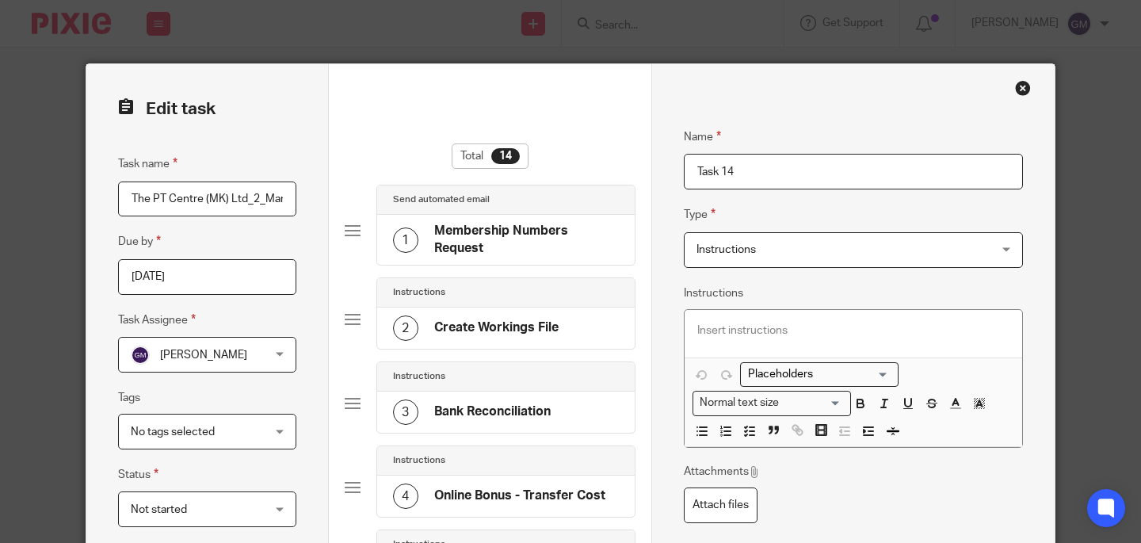
click at [780, 174] on input "Task 14" at bounding box center [853, 172] width 339 height 36
click at [690, 176] on input "Management Report" at bounding box center [853, 172] width 339 height 36
click at [770, 254] on span "Instructions" at bounding box center [826, 249] width 261 height 33
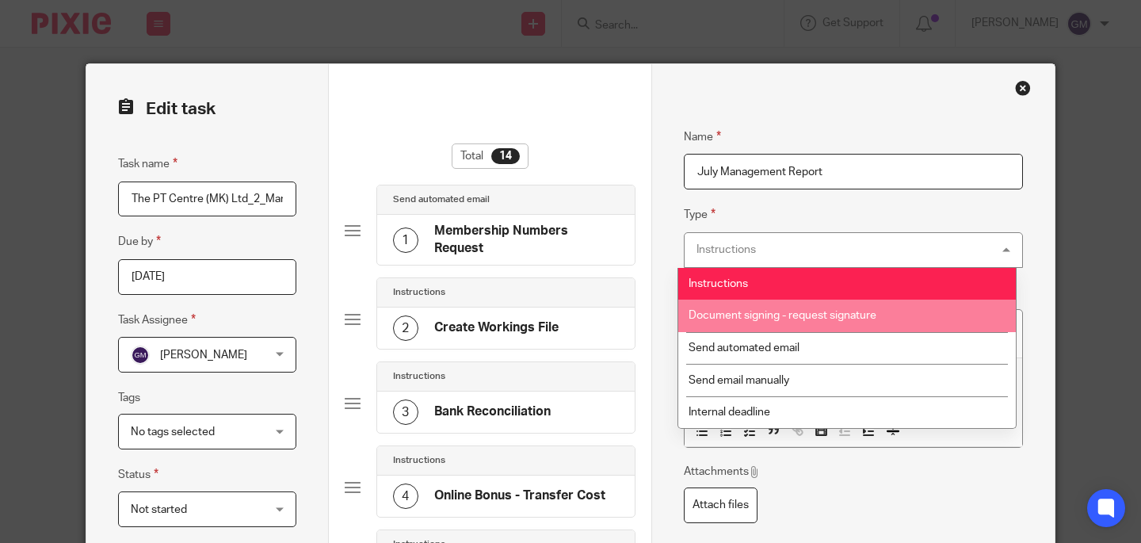
scroll to position [2, 0]
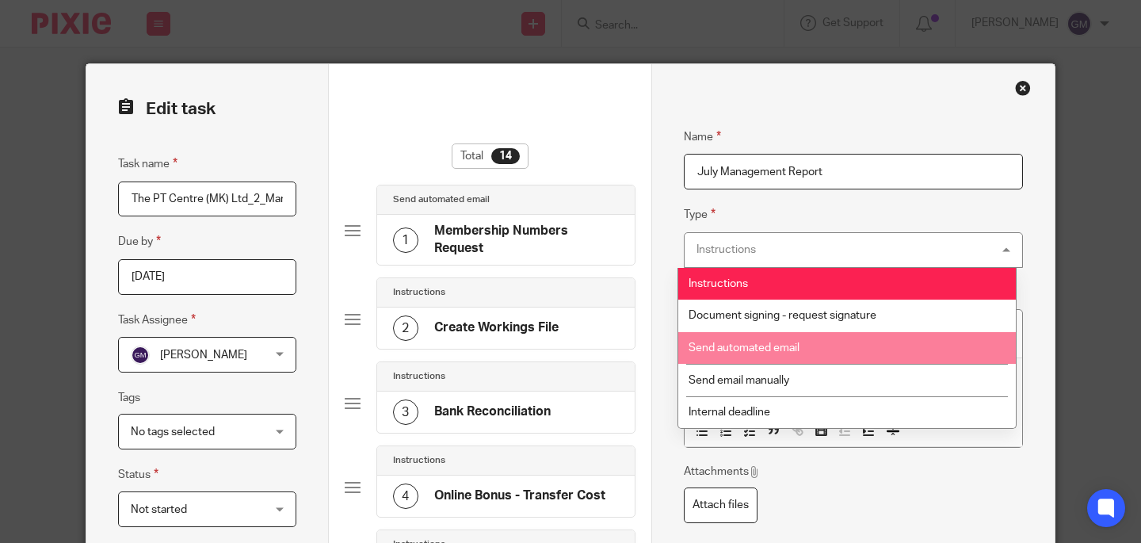
click at [808, 345] on li "Send automated email" at bounding box center [847, 348] width 338 height 32
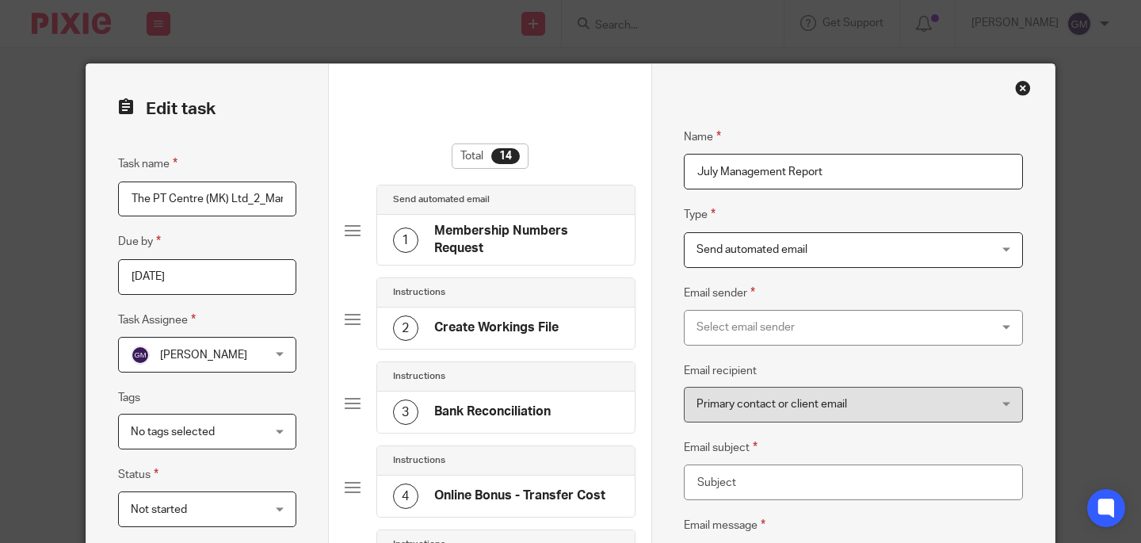
click at [775, 330] on div "Select email sender" at bounding box center [826, 327] width 261 height 33
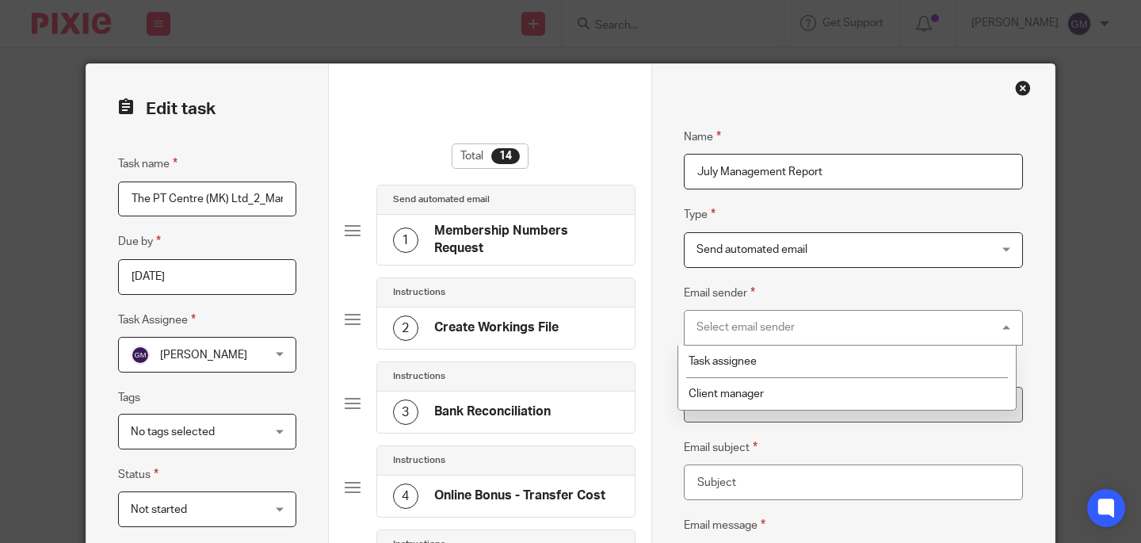
click at [811, 281] on div "Name July Management Report Type Send automated email Send automated email Inst…" at bounding box center [853, 446] width 339 height 685
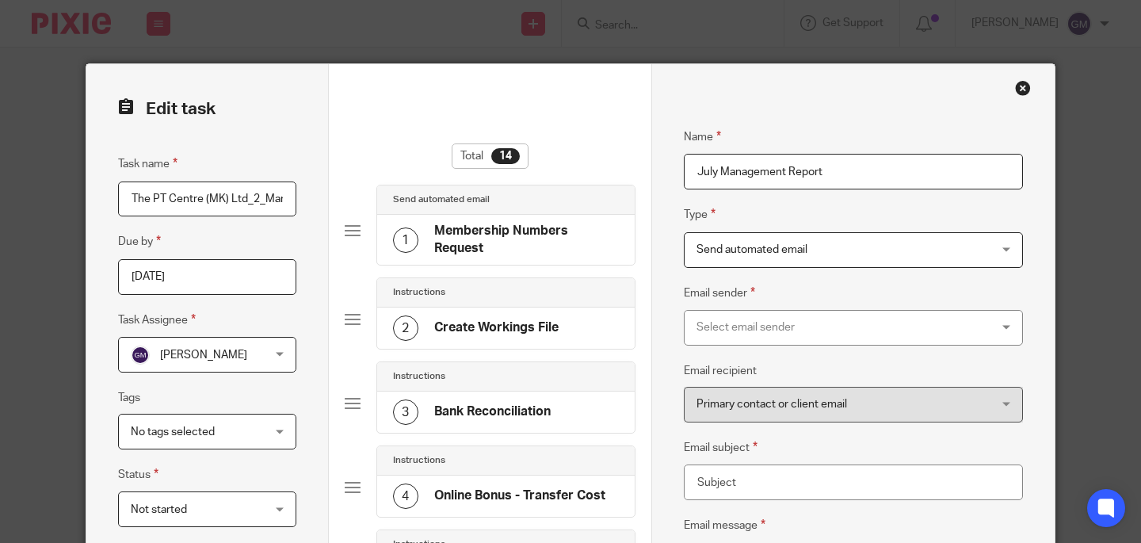
click at [815, 241] on span "Send automated email" at bounding box center [826, 249] width 261 height 33
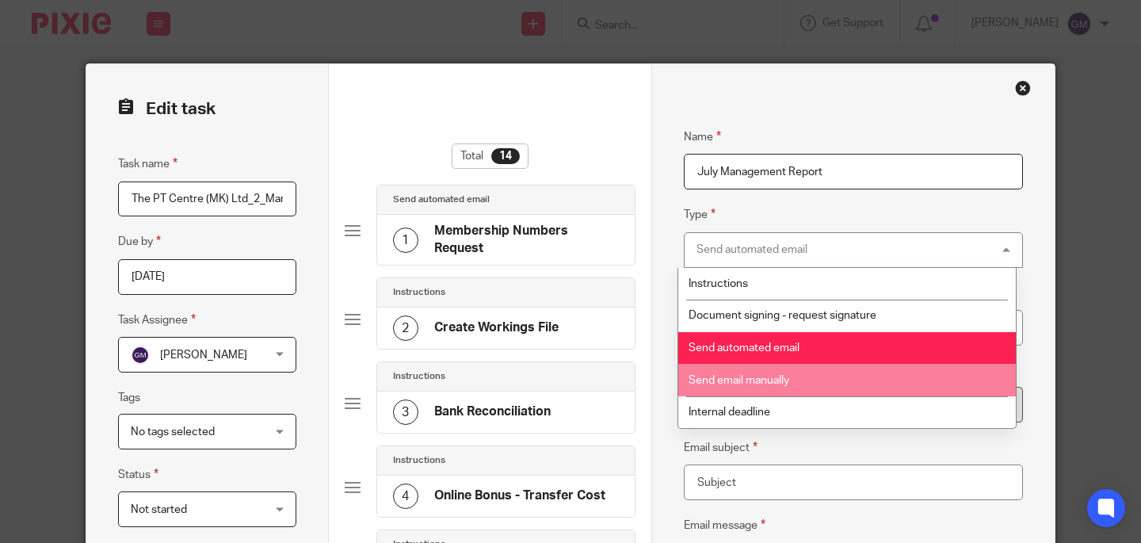
click at [787, 373] on li "Send email manually" at bounding box center [847, 380] width 338 height 32
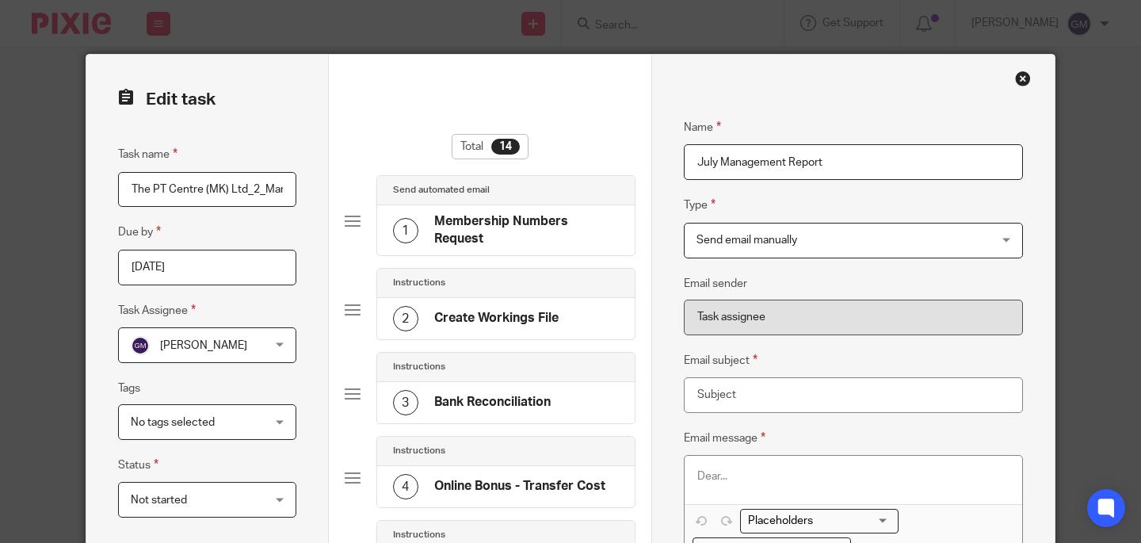
scroll to position [23, 0]
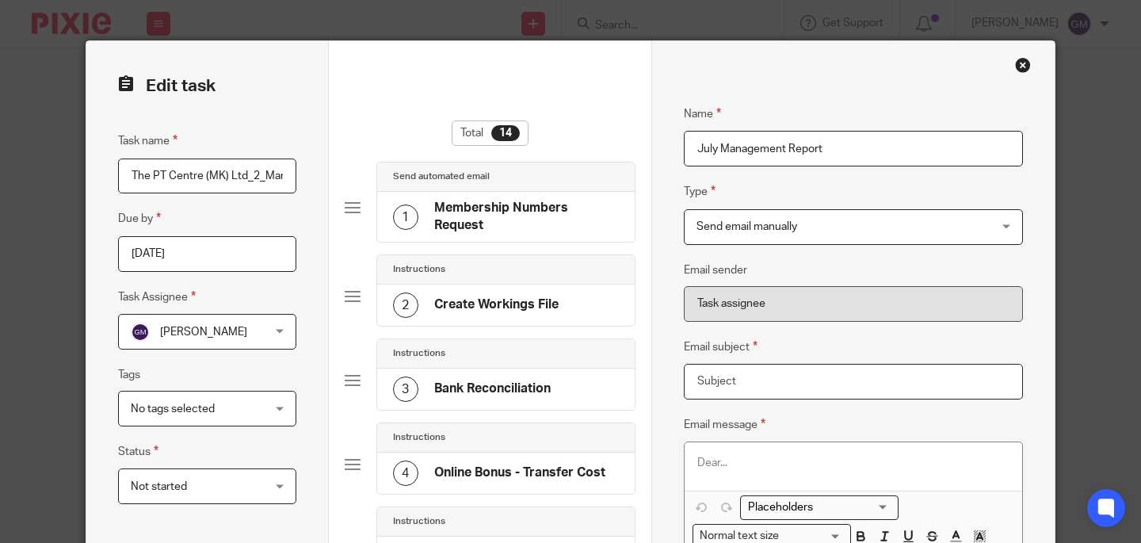
click at [765, 393] on input "Email subject" at bounding box center [853, 382] width 339 height 36
drag, startPoint x: 715, startPoint y: 151, endPoint x: 663, endPoint y: 140, distance: 52.7
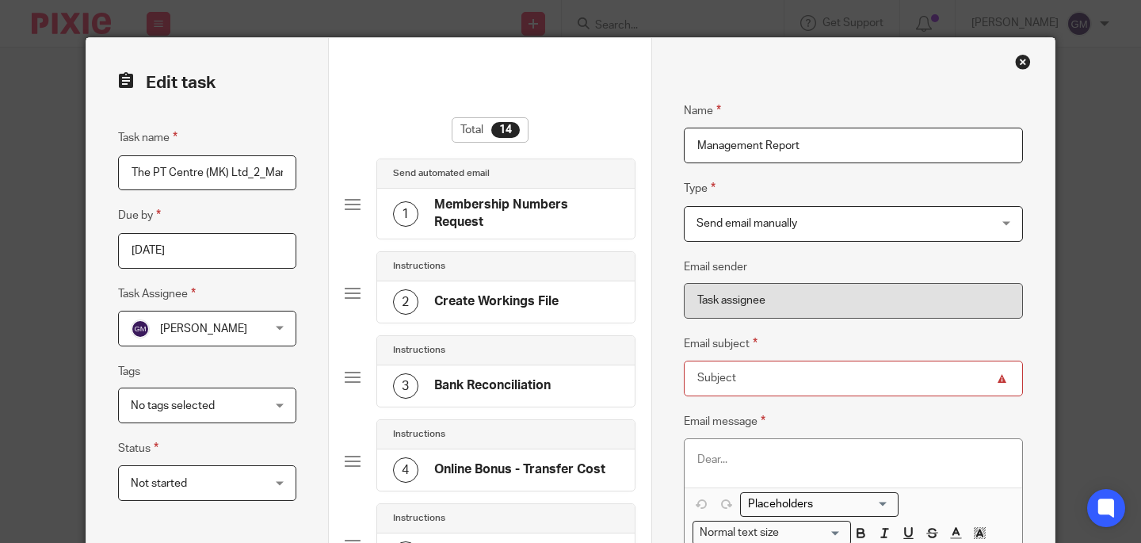
scroll to position [26, 0]
type input "Management Report"
click at [701, 376] on input "Email subject" at bounding box center [853, 379] width 339 height 36
type input "j"
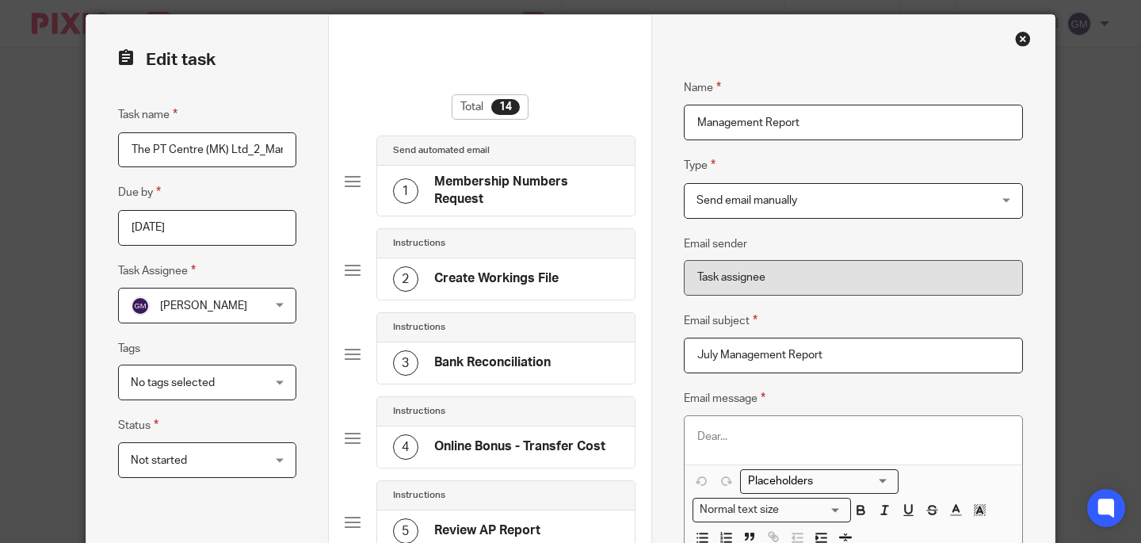
scroll to position [59, 0]
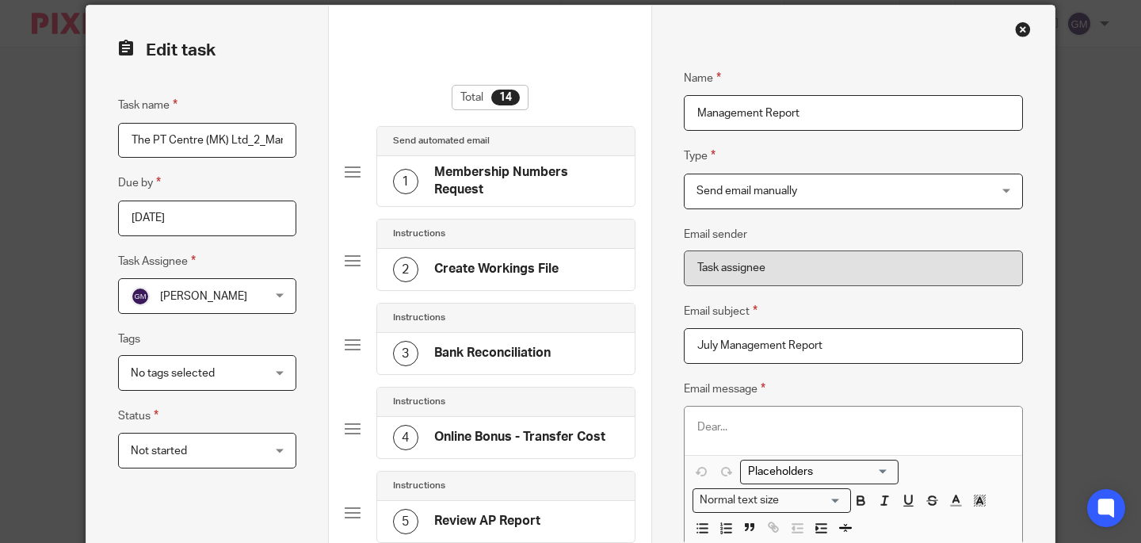
type input "July Management Report"
click at [717, 430] on p at bounding box center [853, 427] width 312 height 16
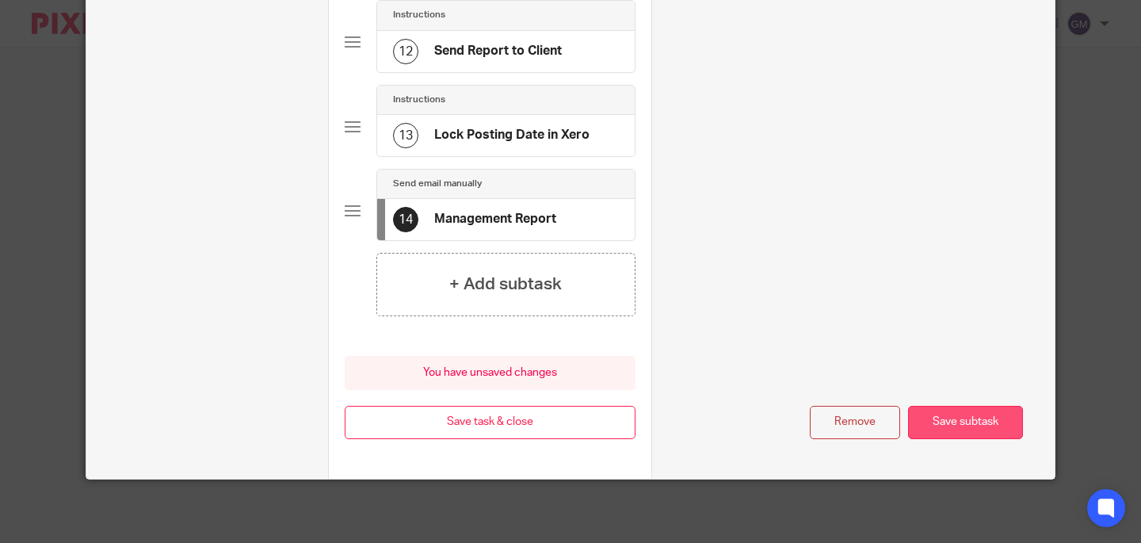
click at [971, 418] on button "Save subtask" at bounding box center [965, 423] width 115 height 34
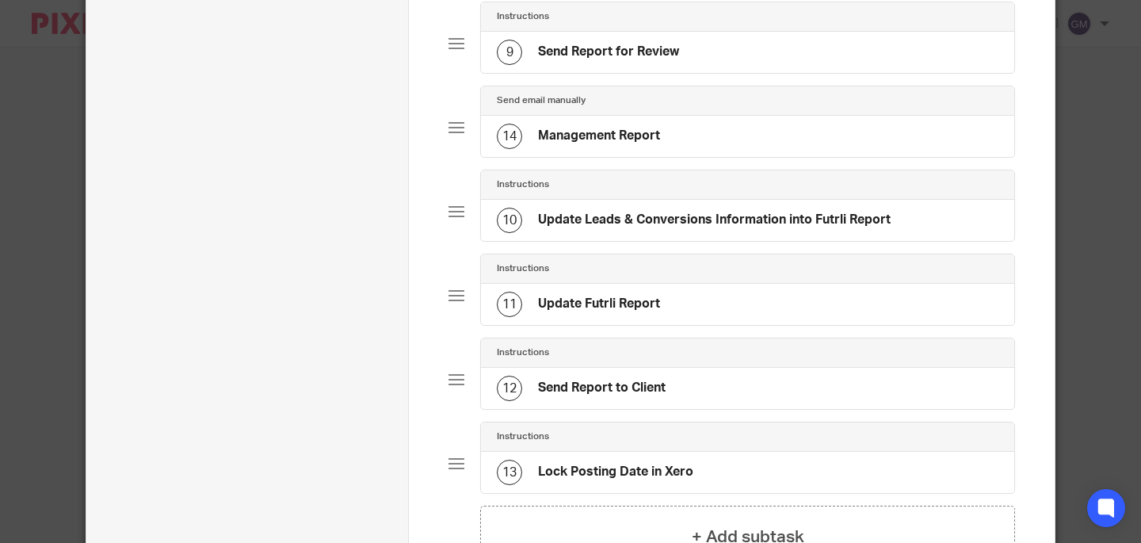
scroll to position [769, 0]
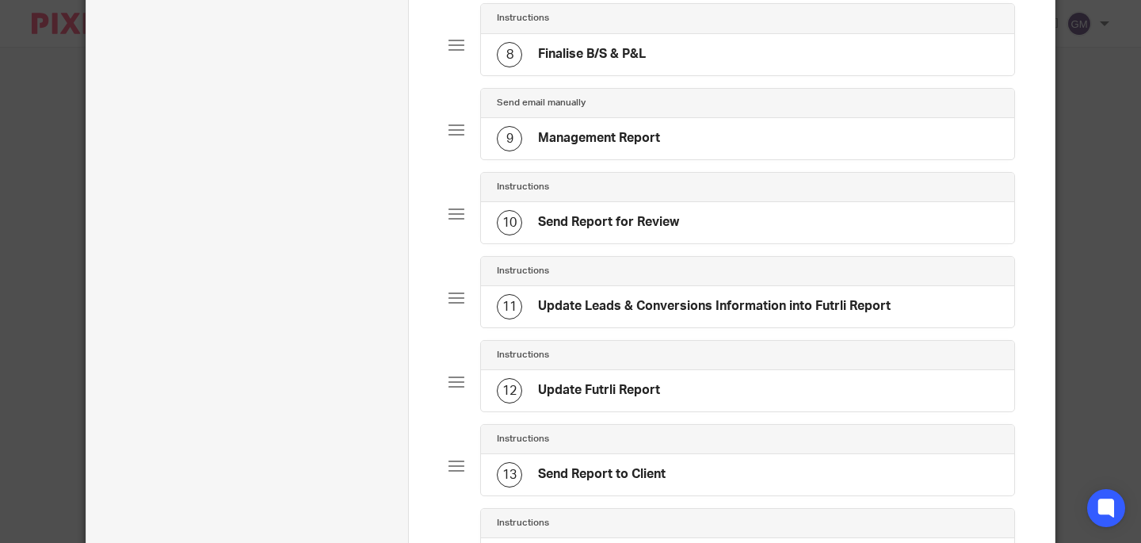
drag, startPoint x: 714, startPoint y: 153, endPoint x: 462, endPoint y: 297, distance: 290.3
click at [462, 297] on div "Send automated email 1 Membership Numbers Request Instructions 2 Create Working…" at bounding box center [731, 3] width 567 height 1177
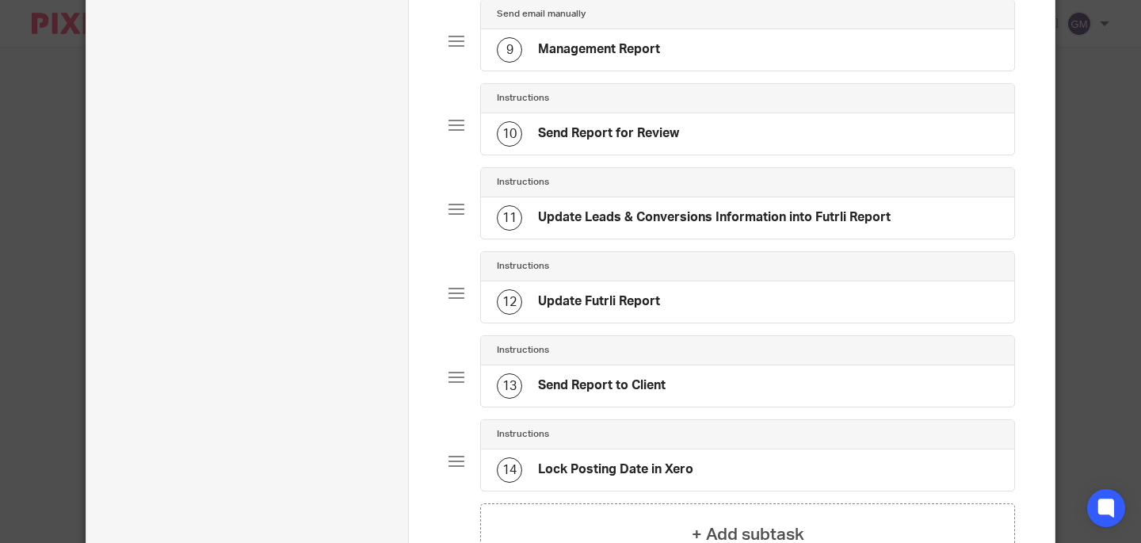
scroll to position [857, 0]
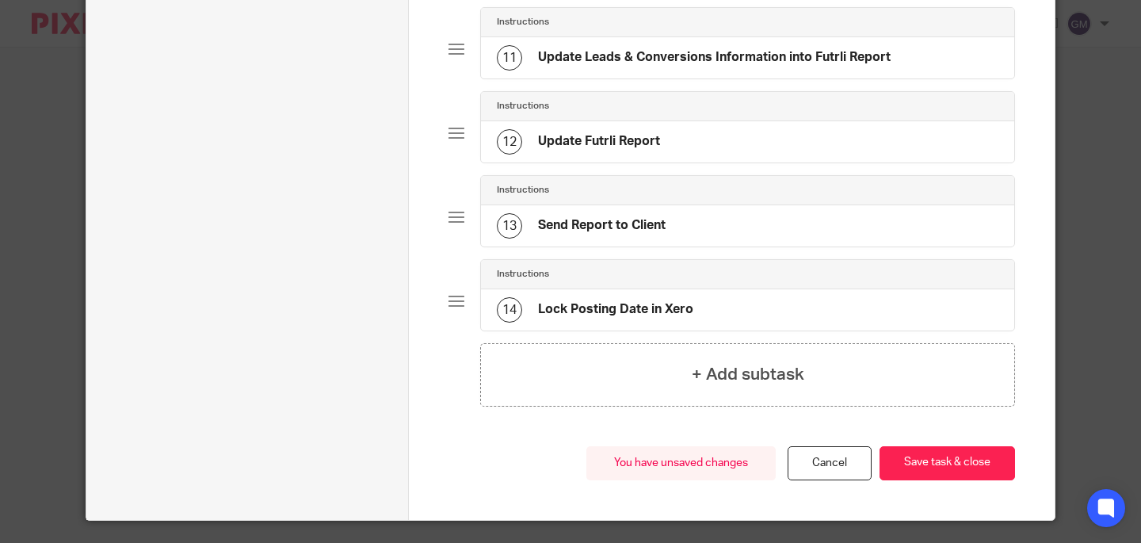
scroll to position [1028, 0]
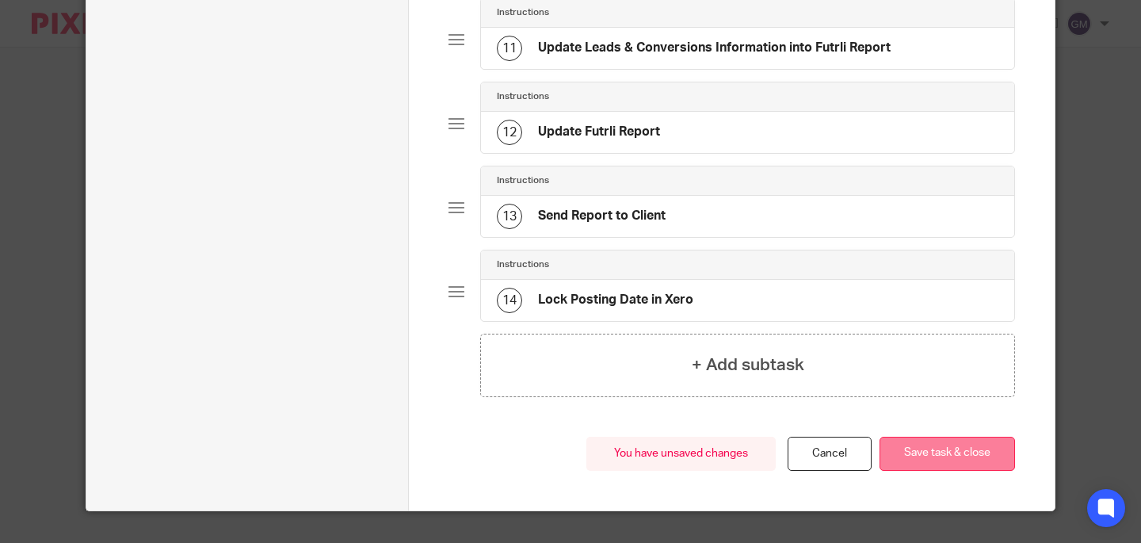
click at [975, 460] on button "Save task & close" at bounding box center [946, 454] width 135 height 34
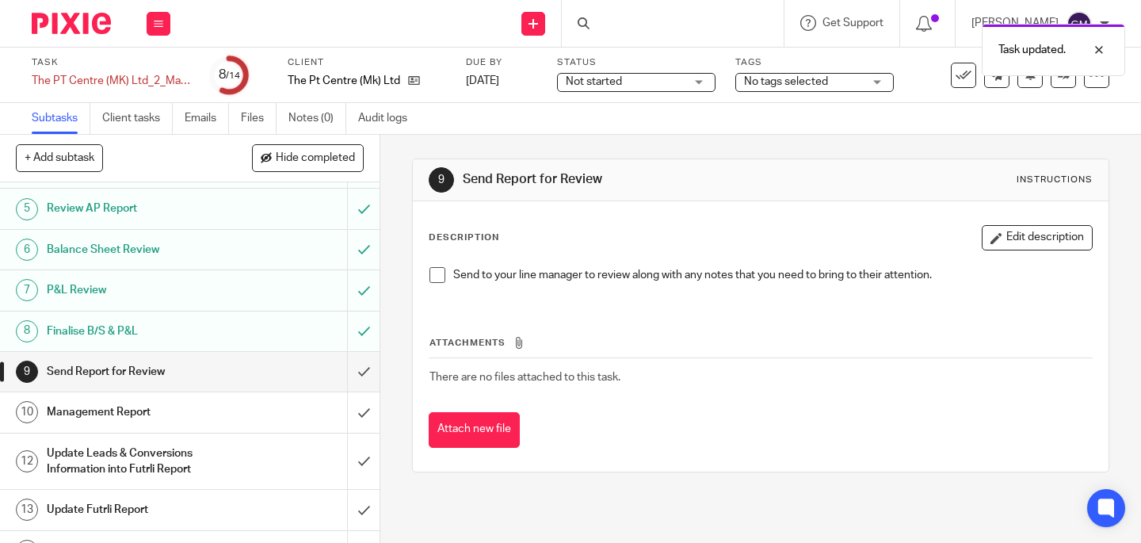
scroll to position [174, 0]
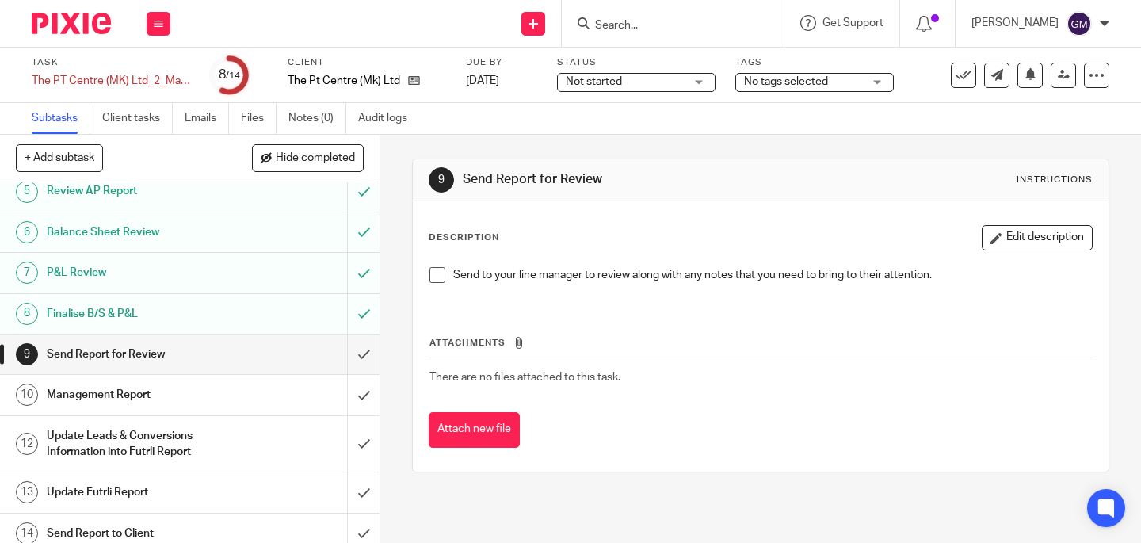
click at [437, 273] on span at bounding box center [437, 275] width 16 height 16
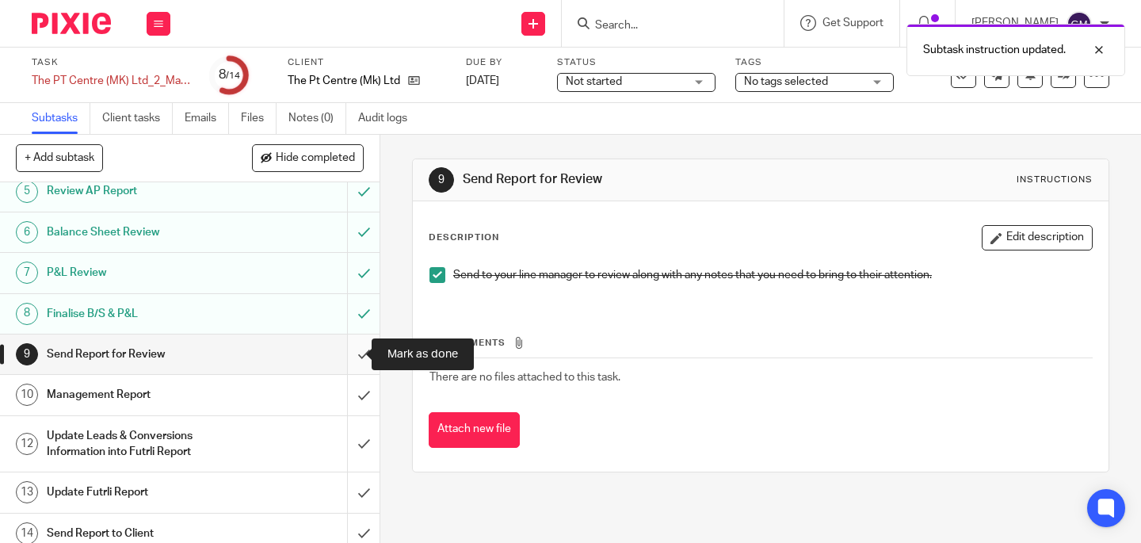
click at [353, 354] on input "submit" at bounding box center [190, 354] width 380 height 40
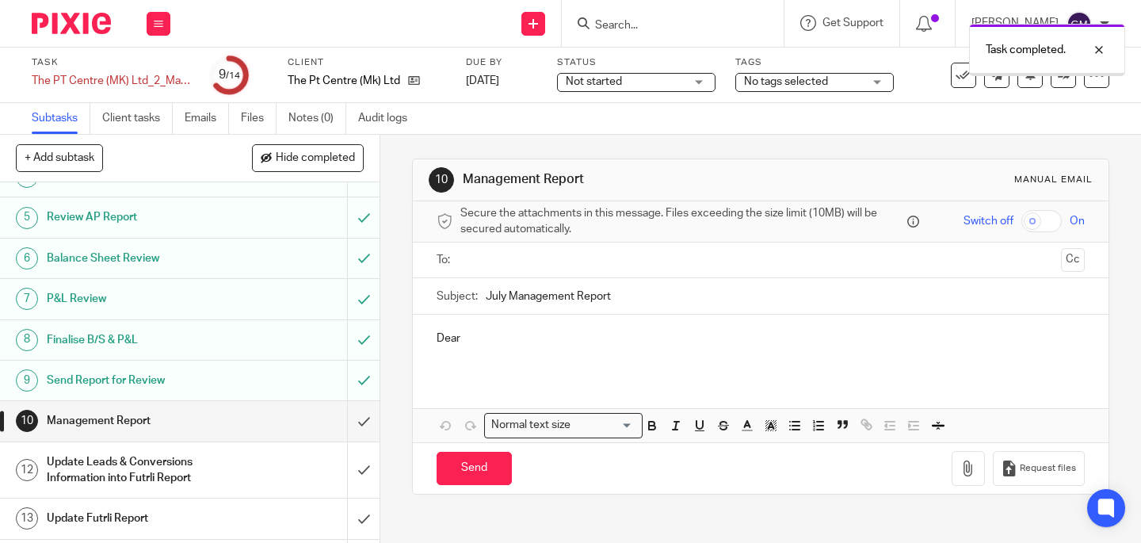
scroll to position [225, 0]
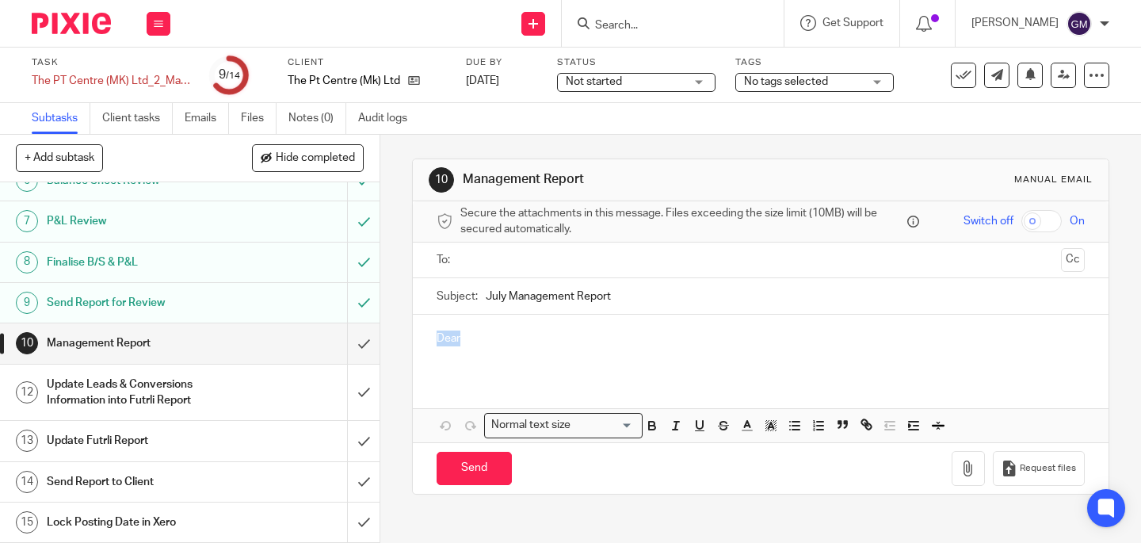
drag, startPoint x: 426, startPoint y: 340, endPoint x: 475, endPoint y: 349, distance: 49.3
click at [475, 349] on div "Dear" at bounding box center [761, 346] width 696 height 62
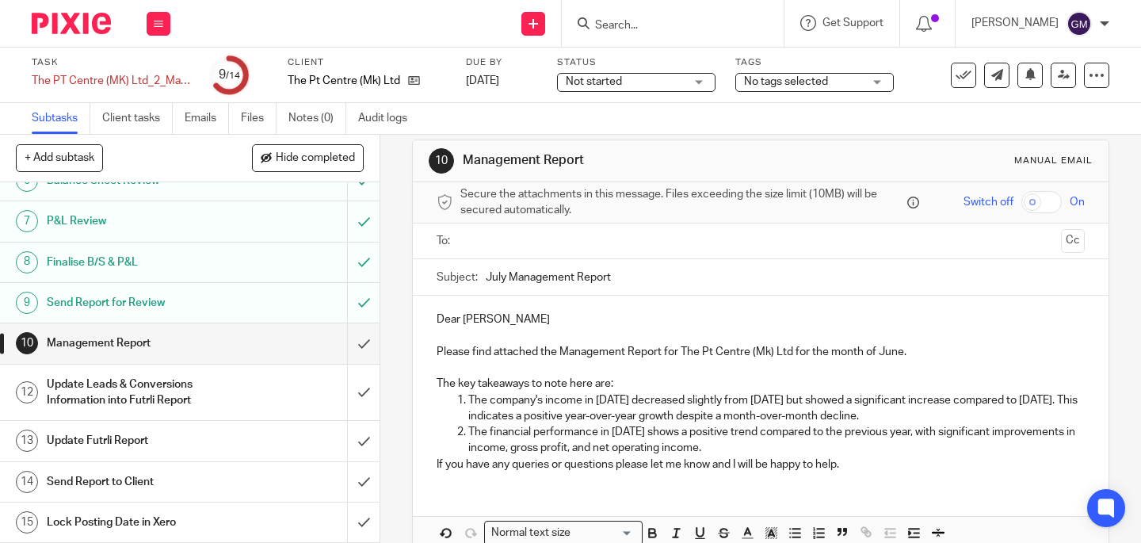
scroll to position [40, 0]
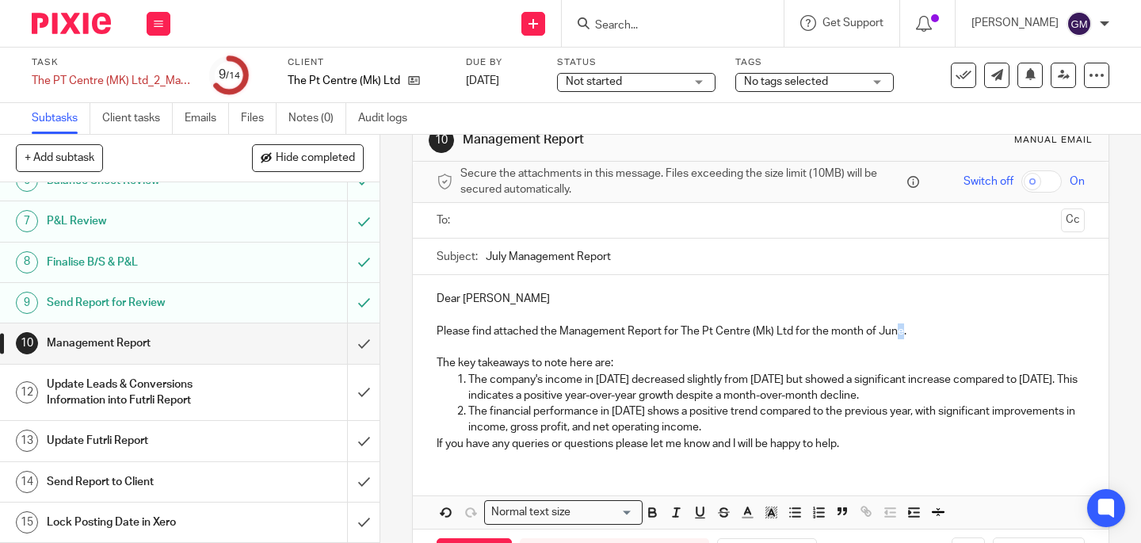
click at [895, 334] on p "Please find attached the Management Report for The Pt Centre (Mk) Ltd for the m…" at bounding box center [761, 331] width 648 height 16
click at [887, 332] on p "Please find attached the Management Report for The Pt Centre (Mk) Ltd for the m…" at bounding box center [761, 331] width 648 height 16
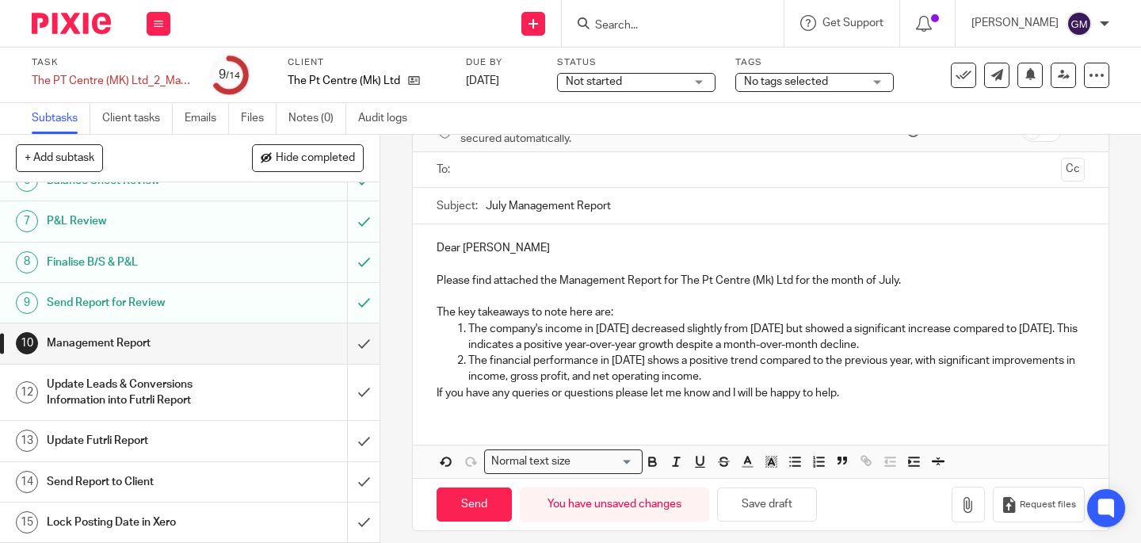
scroll to position [102, 0]
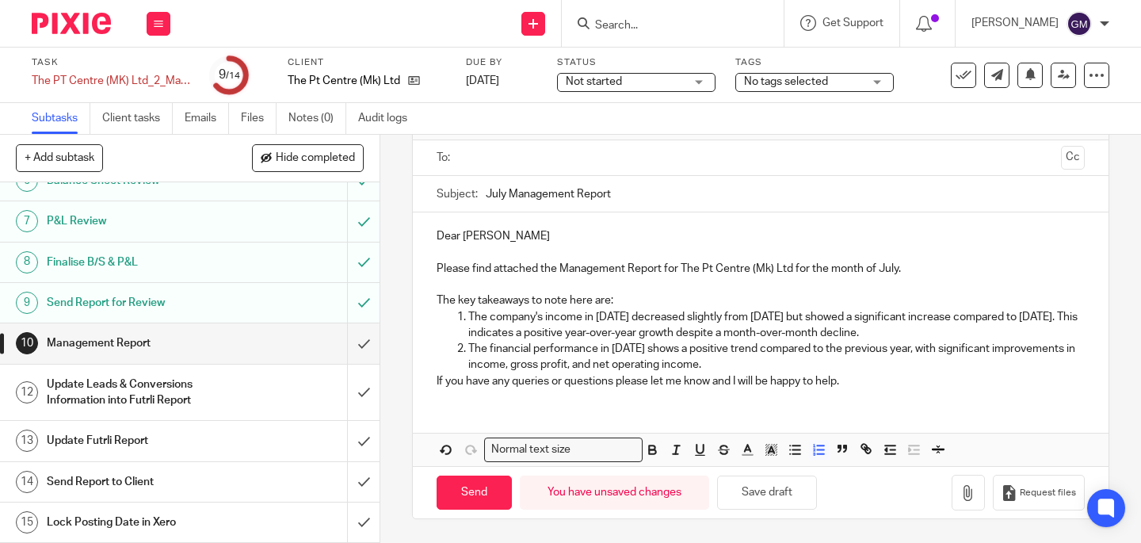
drag, startPoint x: 525, startPoint y: 327, endPoint x: 986, endPoint y: 334, distance: 462.0
click at [986, 334] on p "The company's income in June 2025 decreased slightly from May 2025 but showed a…" at bounding box center [776, 325] width 616 height 32
drag, startPoint x: 462, startPoint y: 346, endPoint x: 799, endPoint y: 368, distance: 338.3
click at [799, 368] on li "The financial performance in June 2025 shows a positive trend compared to the p…" at bounding box center [776, 357] width 616 height 32
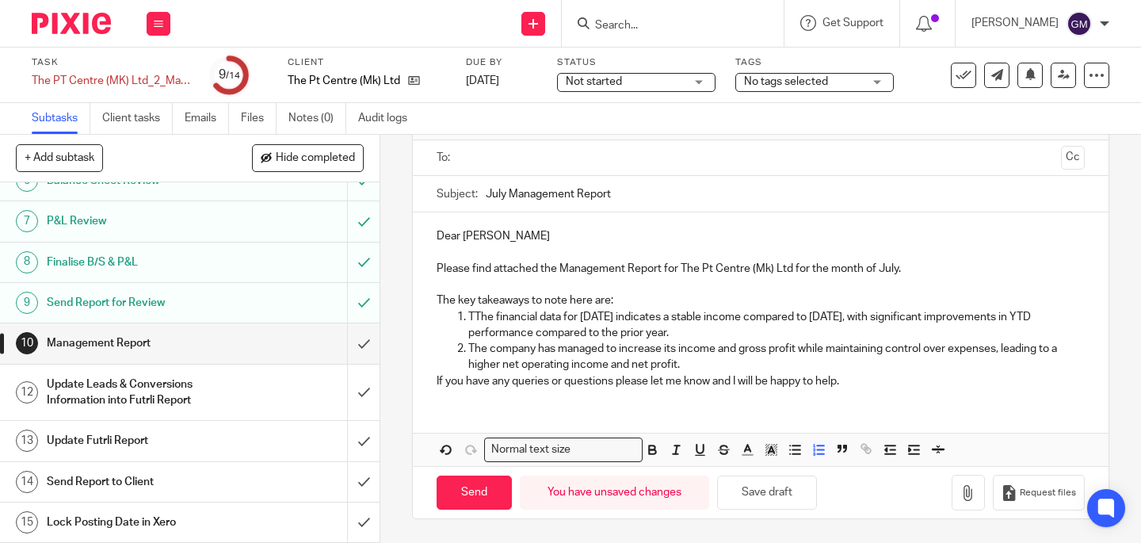
click at [468, 317] on p "TThe financial data for July 2025 indicates a stable income compared to June 20…" at bounding box center [776, 325] width 616 height 32
click at [702, 364] on p "The company has managed to increase its income and gross profit while maintaini…" at bounding box center [776, 357] width 616 height 32
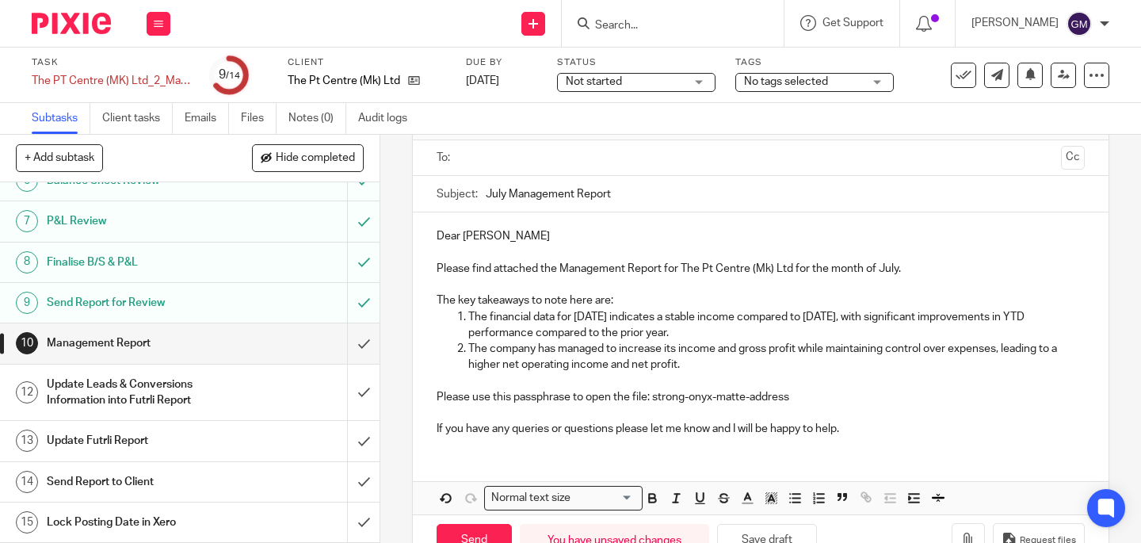
click at [495, 161] on input "text" at bounding box center [760, 158] width 589 height 18
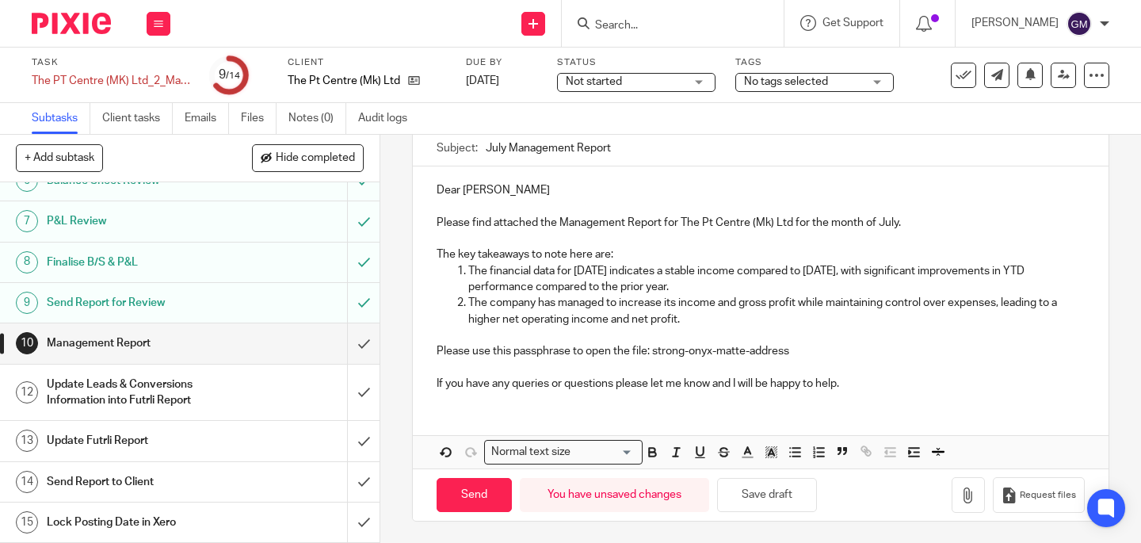
scroll to position [153, 0]
click at [960, 493] on icon "button" at bounding box center [968, 494] width 16 height 16
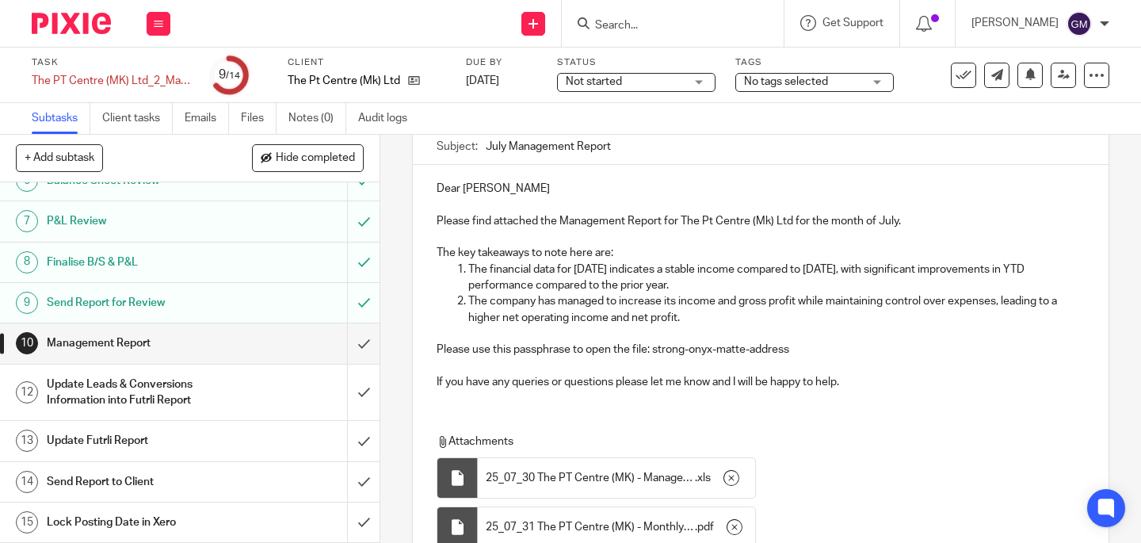
click at [491, 189] on p "Dear Adam" at bounding box center [761, 189] width 648 height 16
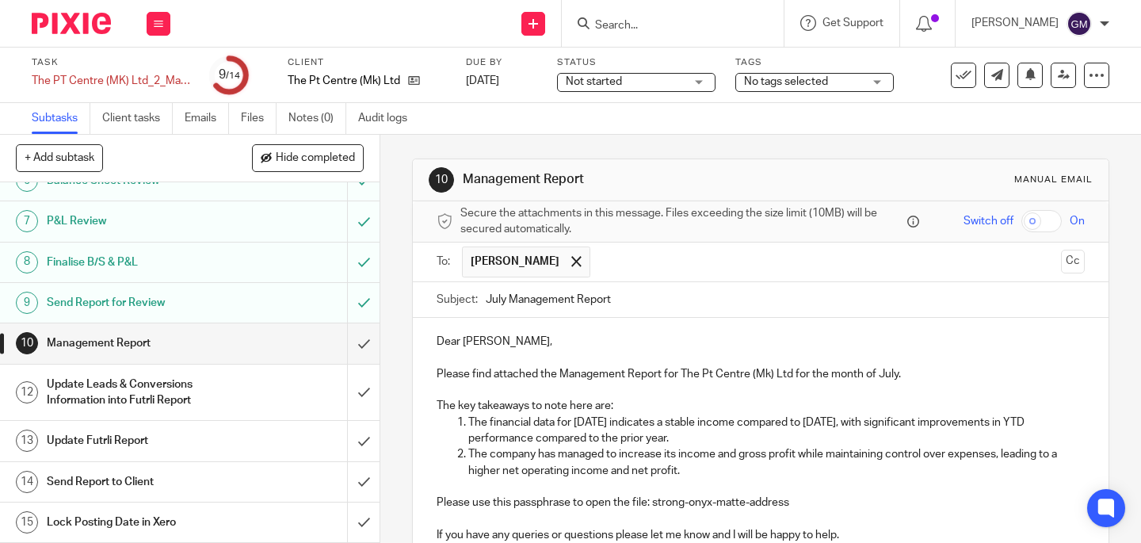
scroll to position [292, 0]
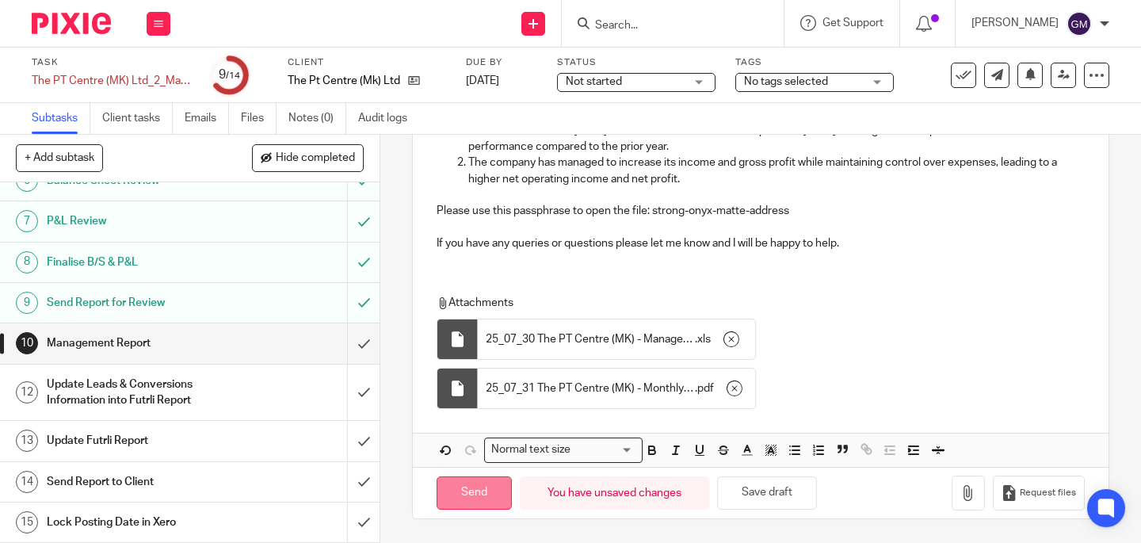
click at [463, 498] on input "Send" at bounding box center [474, 493] width 75 height 34
type input "Sent"
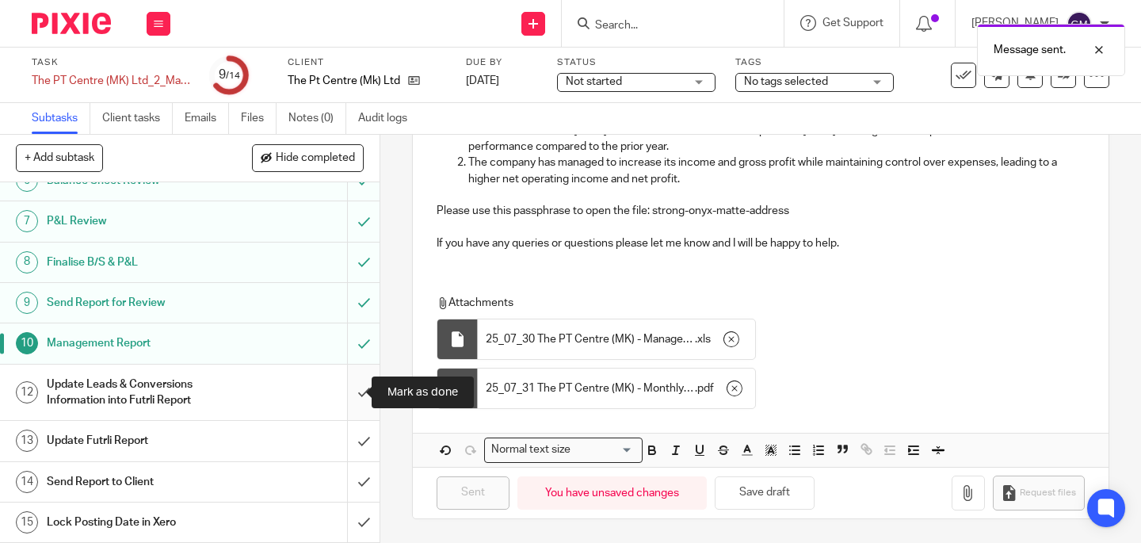
click at [346, 391] on input "submit" at bounding box center [190, 392] width 380 height 56
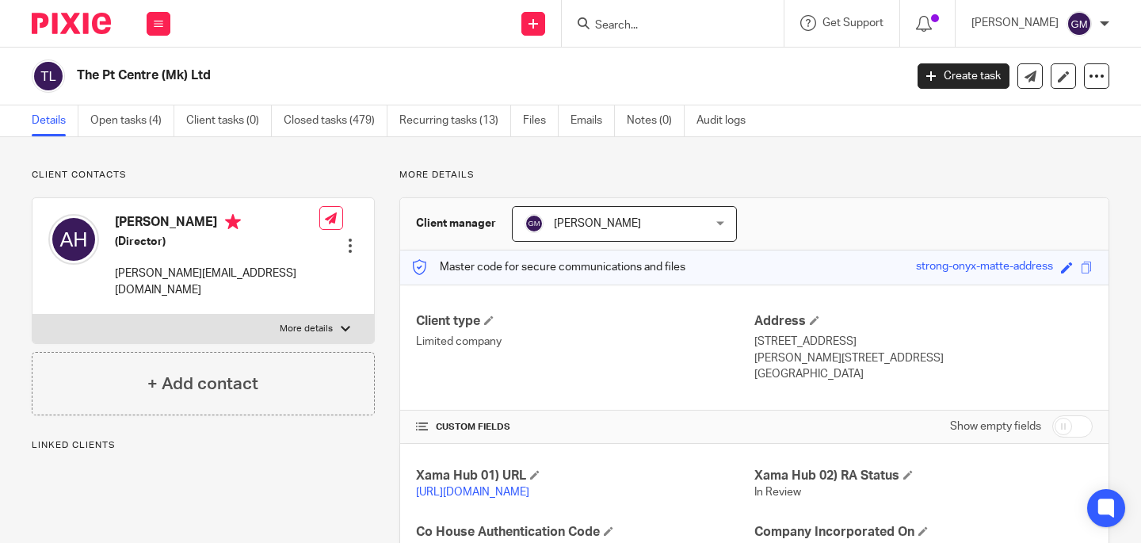
click at [1077, 259] on div "Save strong-onyx-matte-address" at bounding box center [1006, 267] width 181 height 18
click at [1081, 264] on span at bounding box center [1087, 267] width 12 height 12
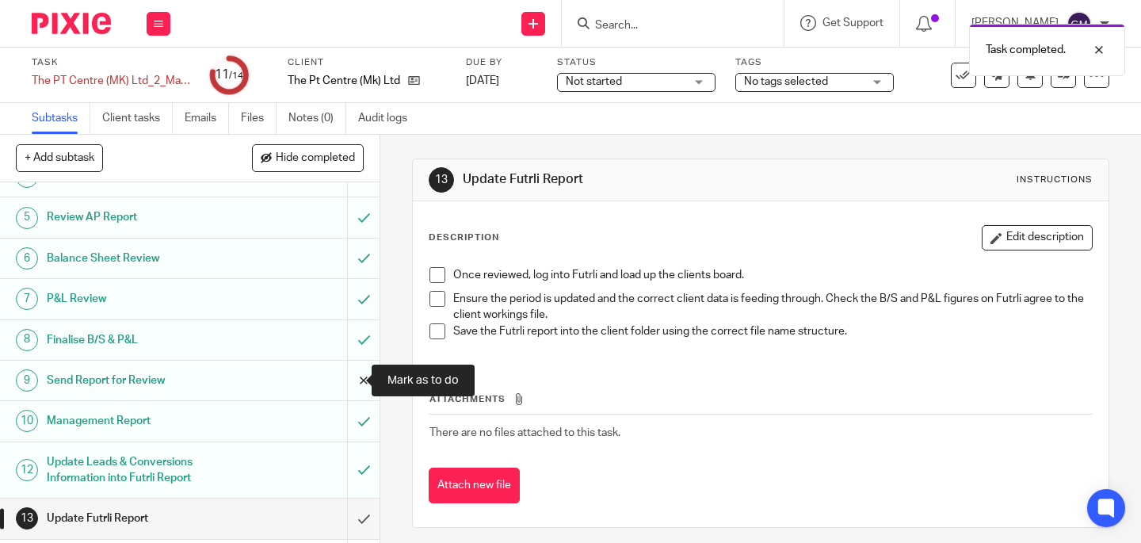
scroll to position [225, 0]
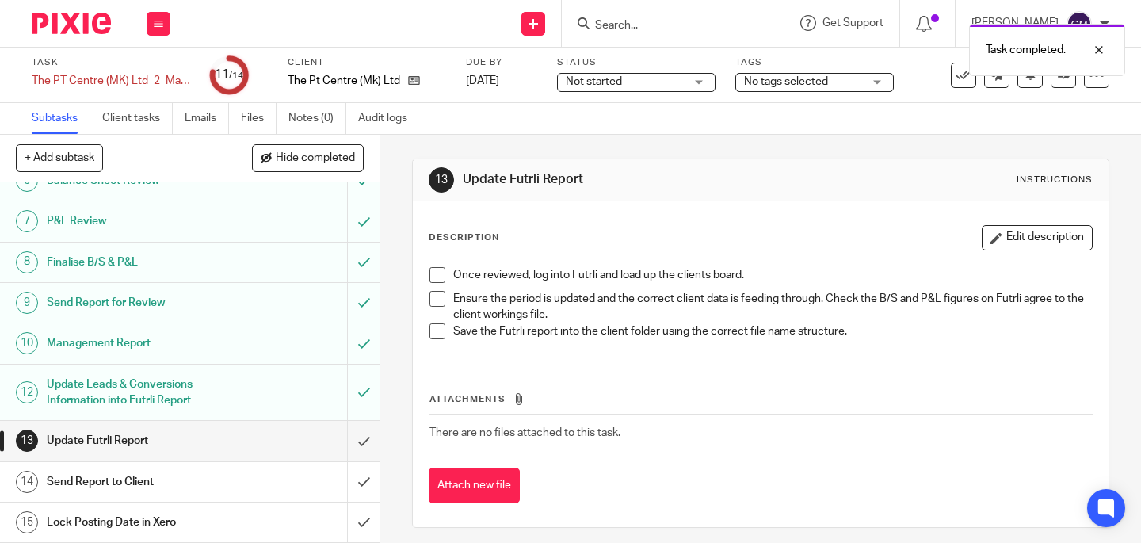
click at [429, 277] on span at bounding box center [437, 275] width 16 height 16
click at [433, 299] on span at bounding box center [437, 299] width 16 height 16
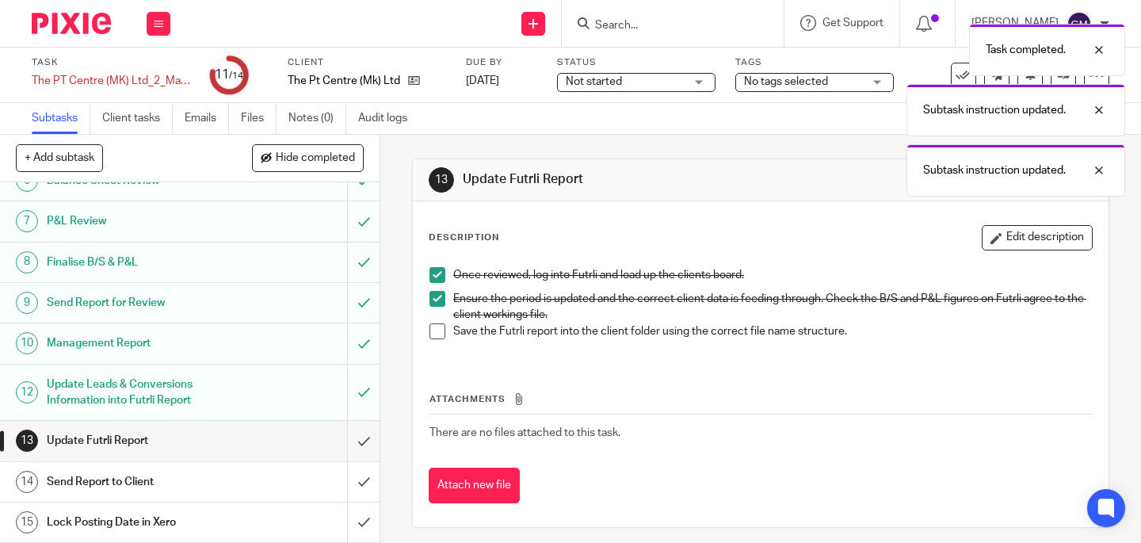
click at [432, 328] on span at bounding box center [437, 331] width 16 height 16
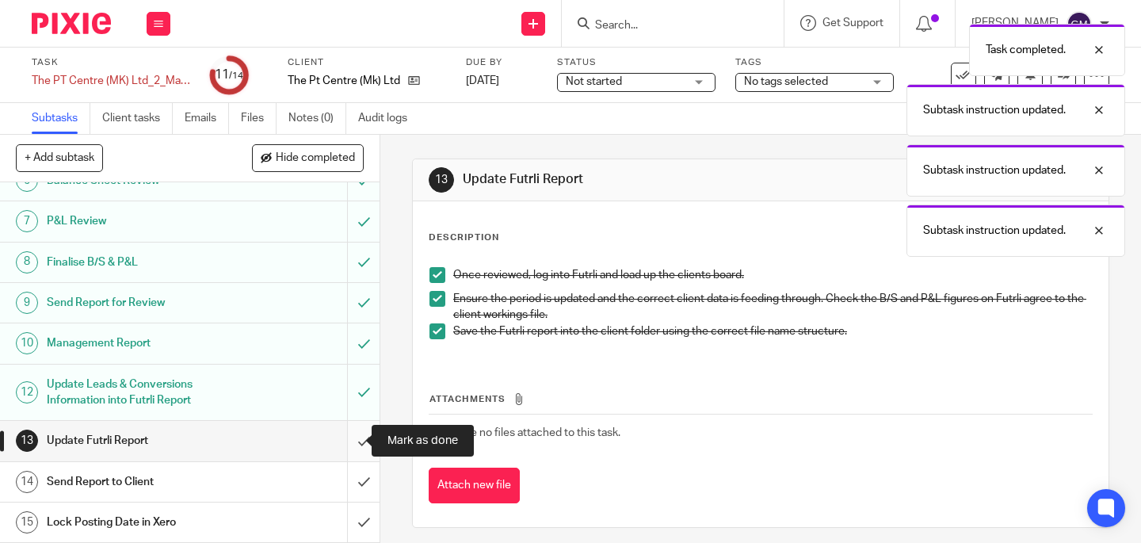
click at [353, 447] on input "submit" at bounding box center [190, 441] width 380 height 40
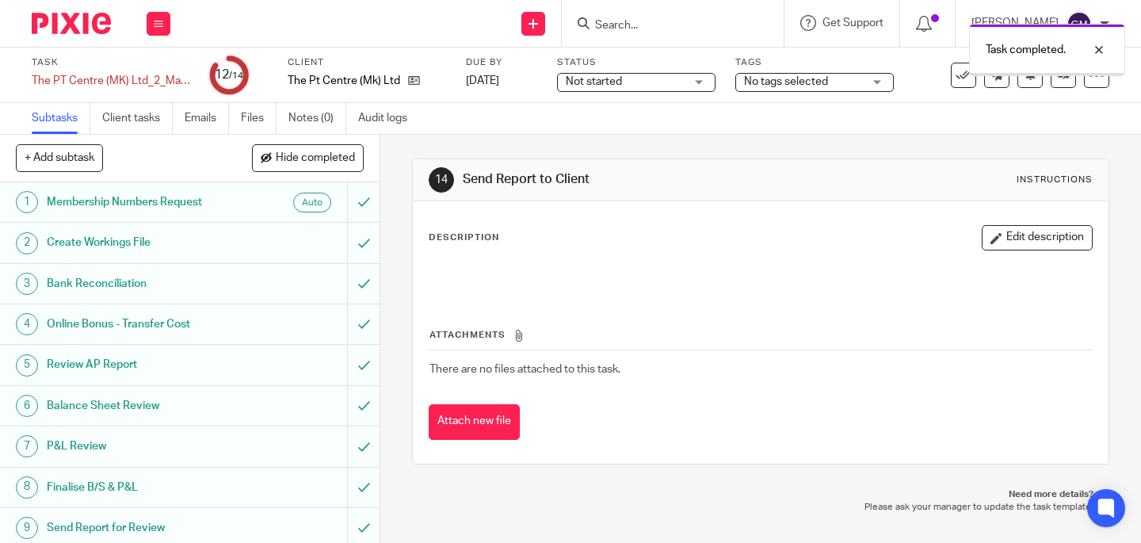
scroll to position [225, 0]
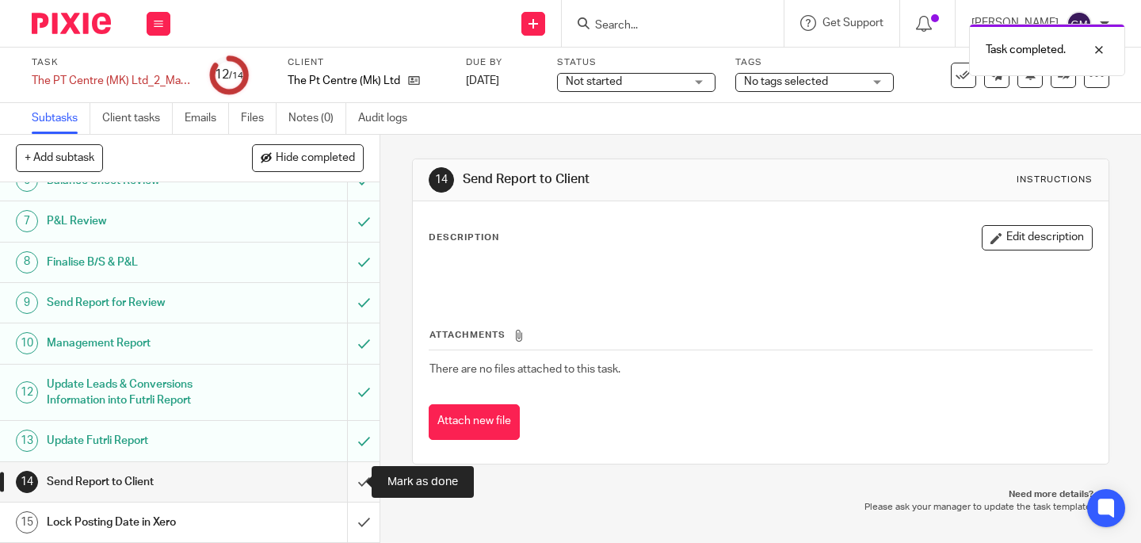
click at [350, 476] on input "submit" at bounding box center [190, 482] width 380 height 40
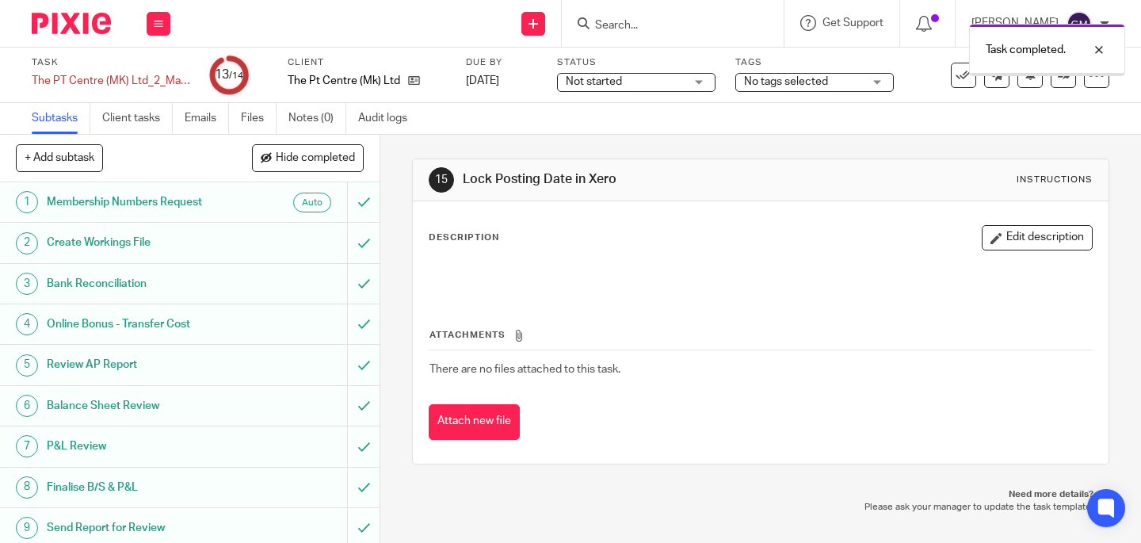
scroll to position [225, 0]
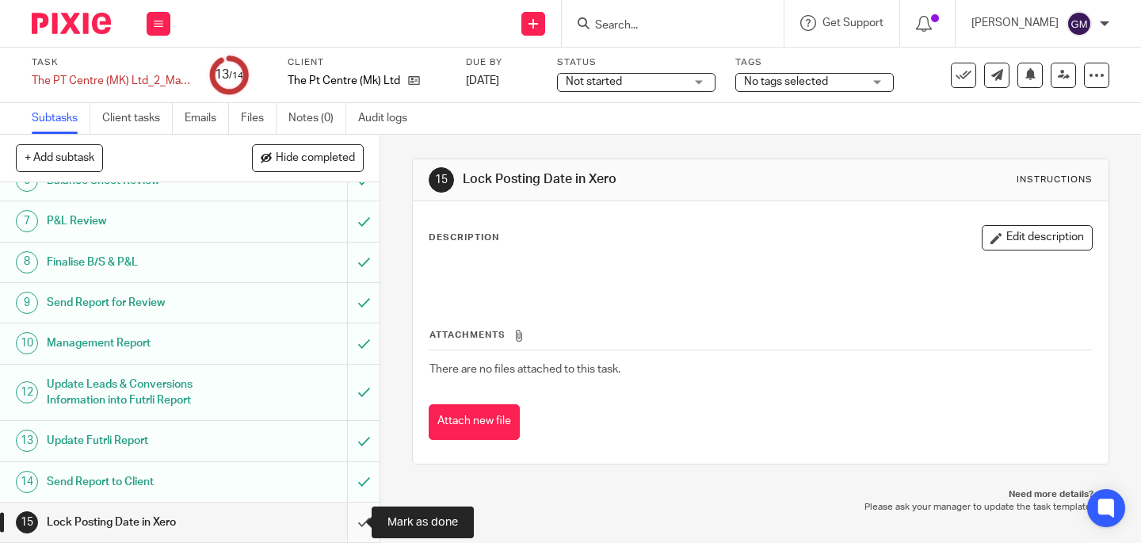
click at [344, 523] on input "submit" at bounding box center [190, 522] width 380 height 40
